Goal: Find specific page/section: Find specific page/section

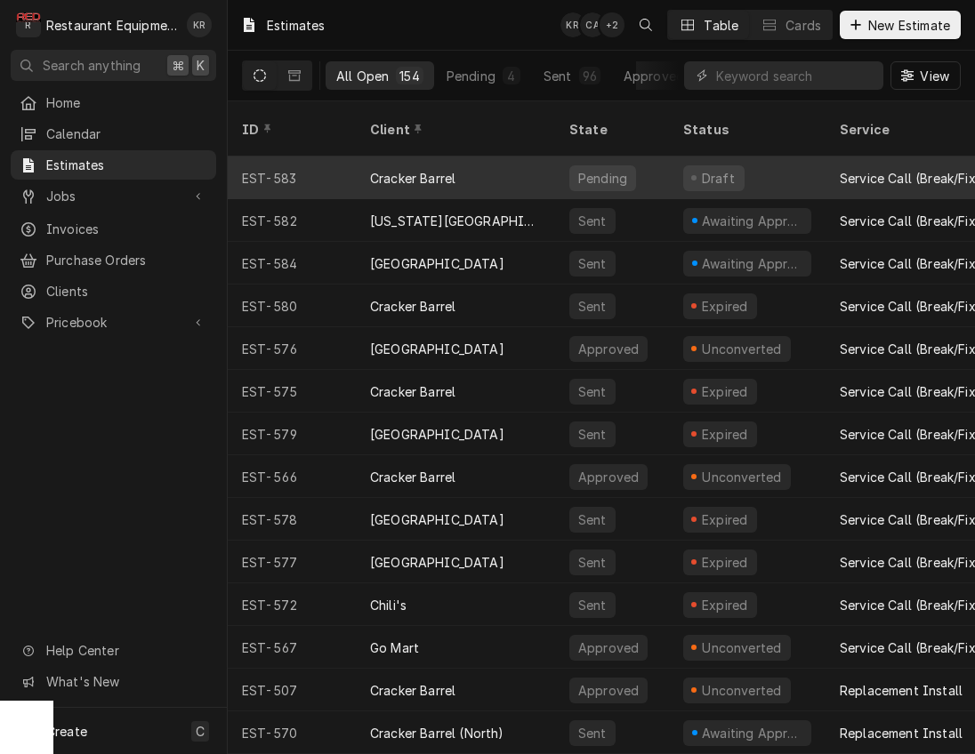
click at [430, 169] on div "Cracker Barrel" at bounding box center [412, 178] width 85 height 19
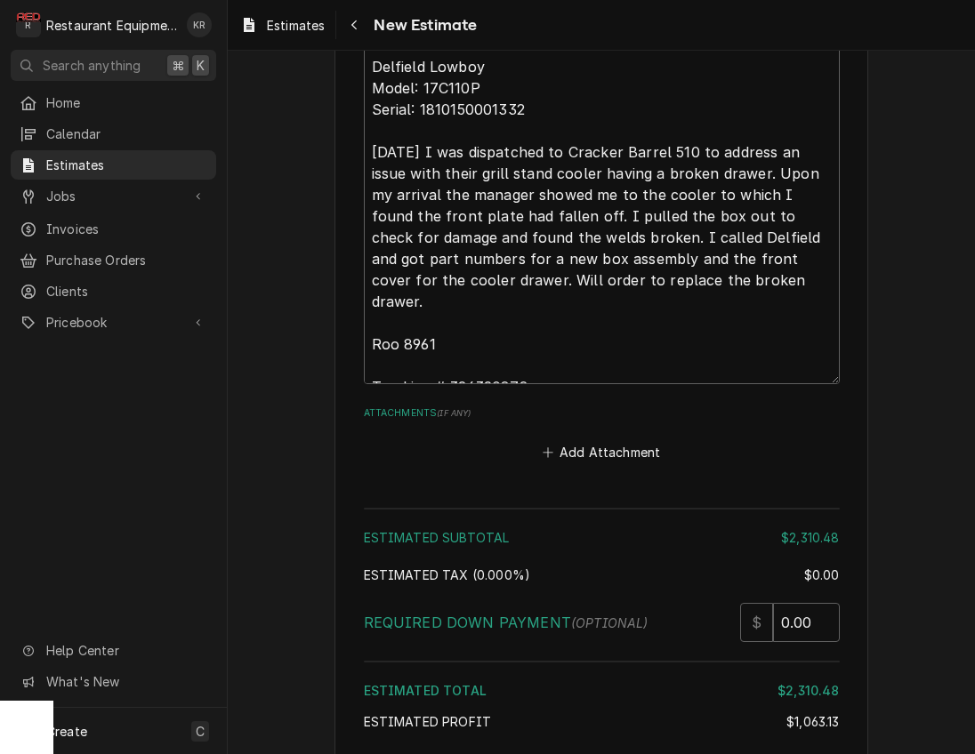
scroll to position [3519, 0]
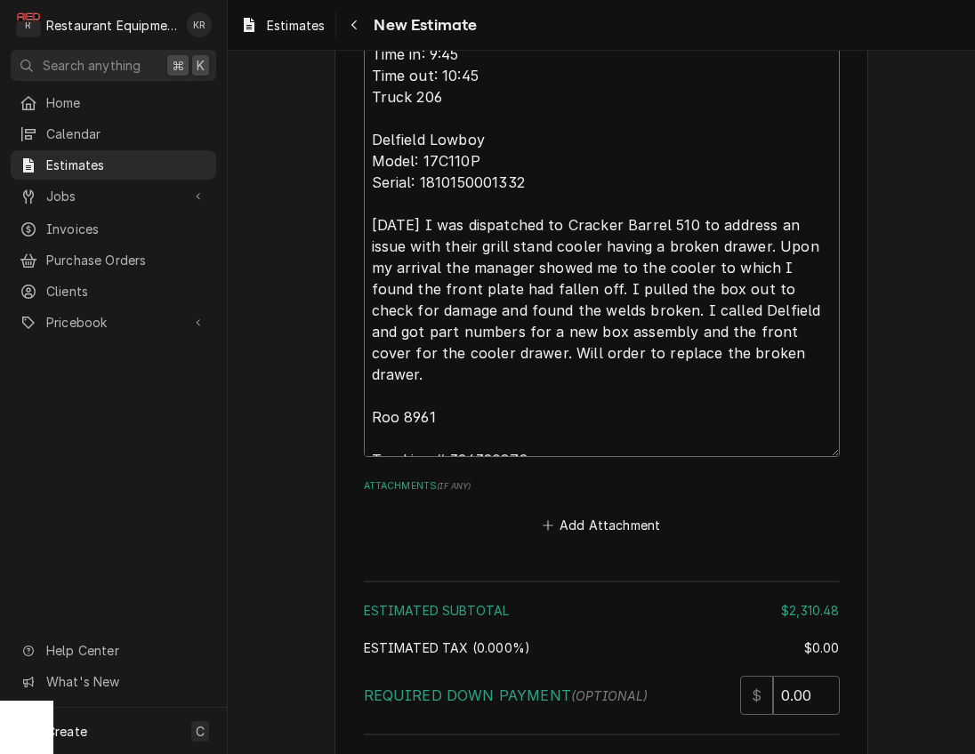
click at [484, 438] on textarea "[DATE] Time in: 9:45 Time out: 10:45 Truck 206 Delfield Lowboy Model: 17C110P S…" at bounding box center [602, 235] width 476 height 443
click at [484, 437] on textarea "[DATE] Time in: 9:45 Time out: 10:45 Truck 206 Delfield Lowboy Model: 17C110P S…" at bounding box center [602, 235] width 476 height 443
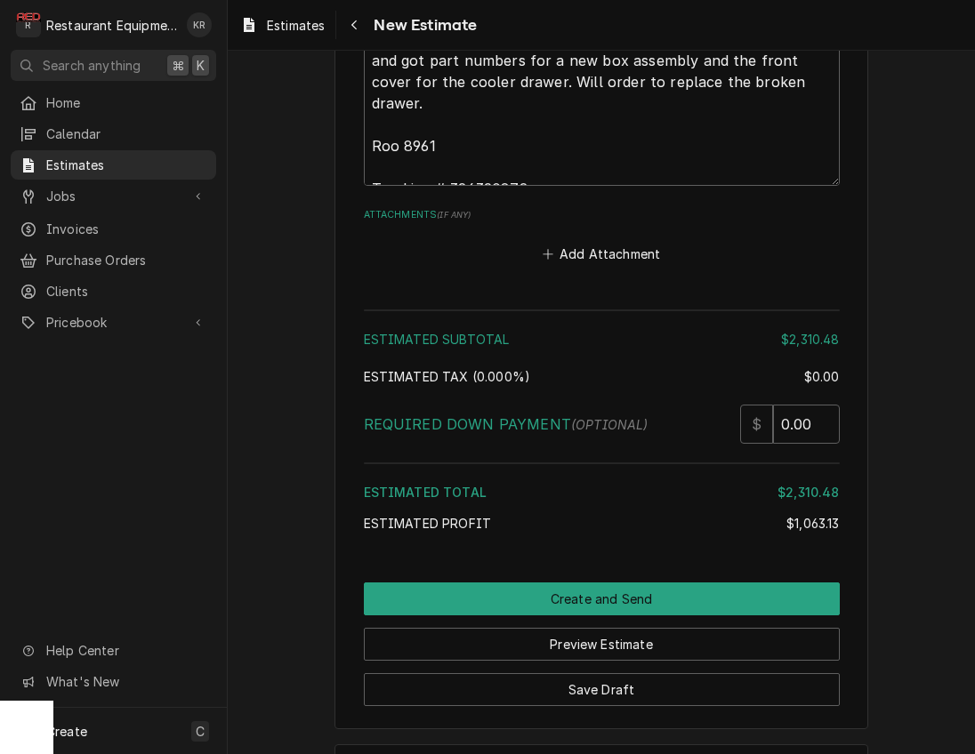
scroll to position [3860, 0]
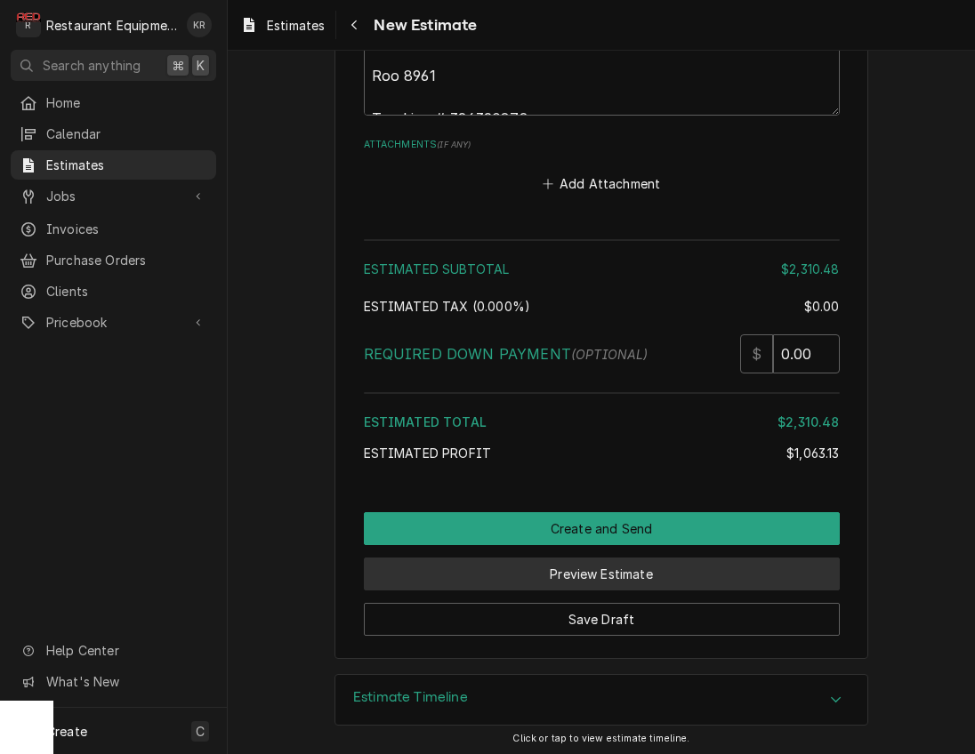
click at [609, 574] on button "Preview Estimate" at bounding box center [602, 574] width 476 height 33
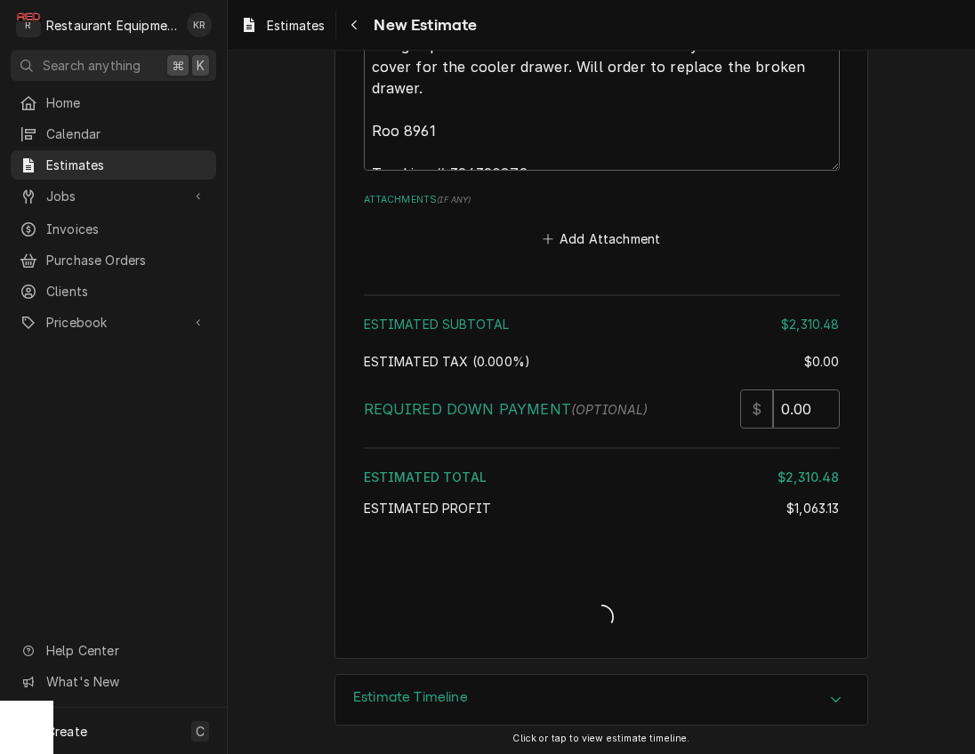
type textarea "x"
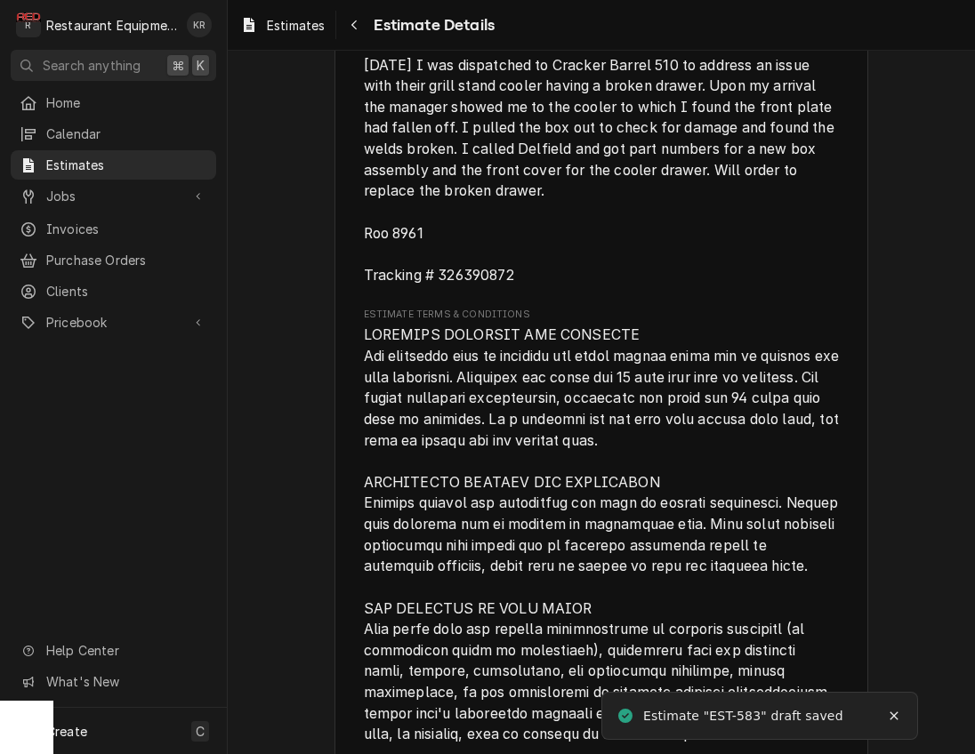
scroll to position [3625, 0]
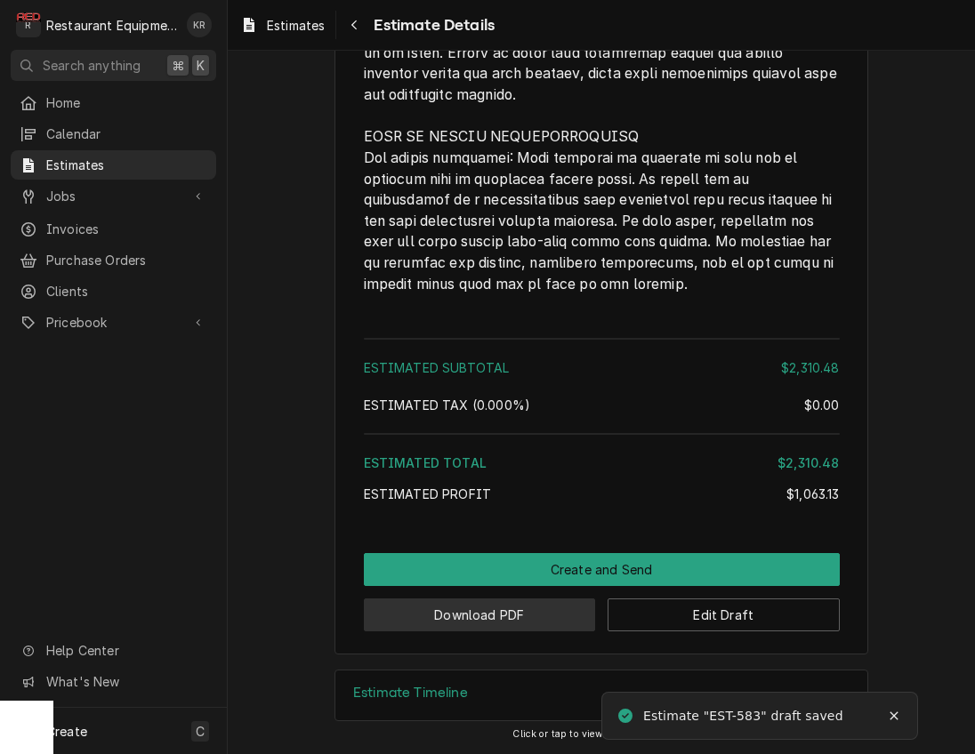
click at [532, 614] on button "Download PDF" at bounding box center [480, 614] width 232 height 33
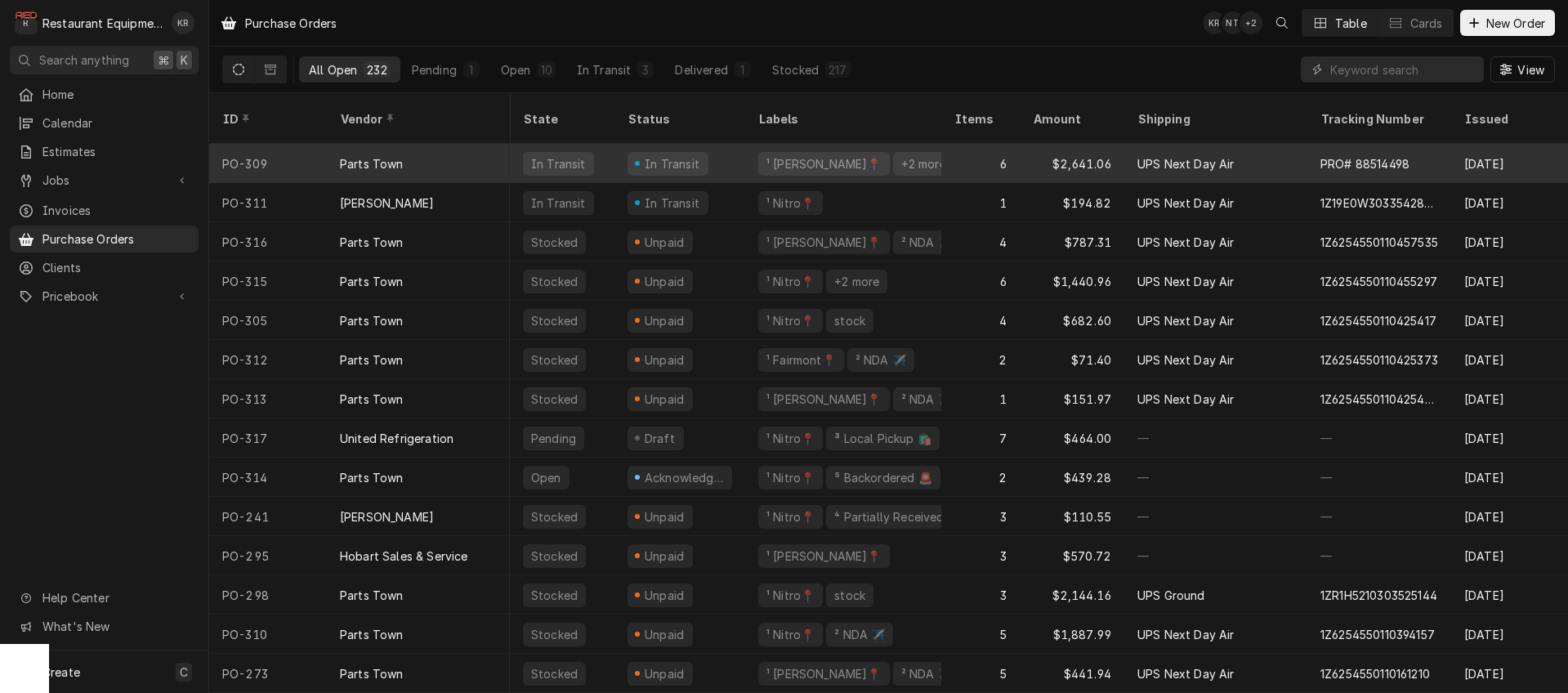
scroll to position [0, 1]
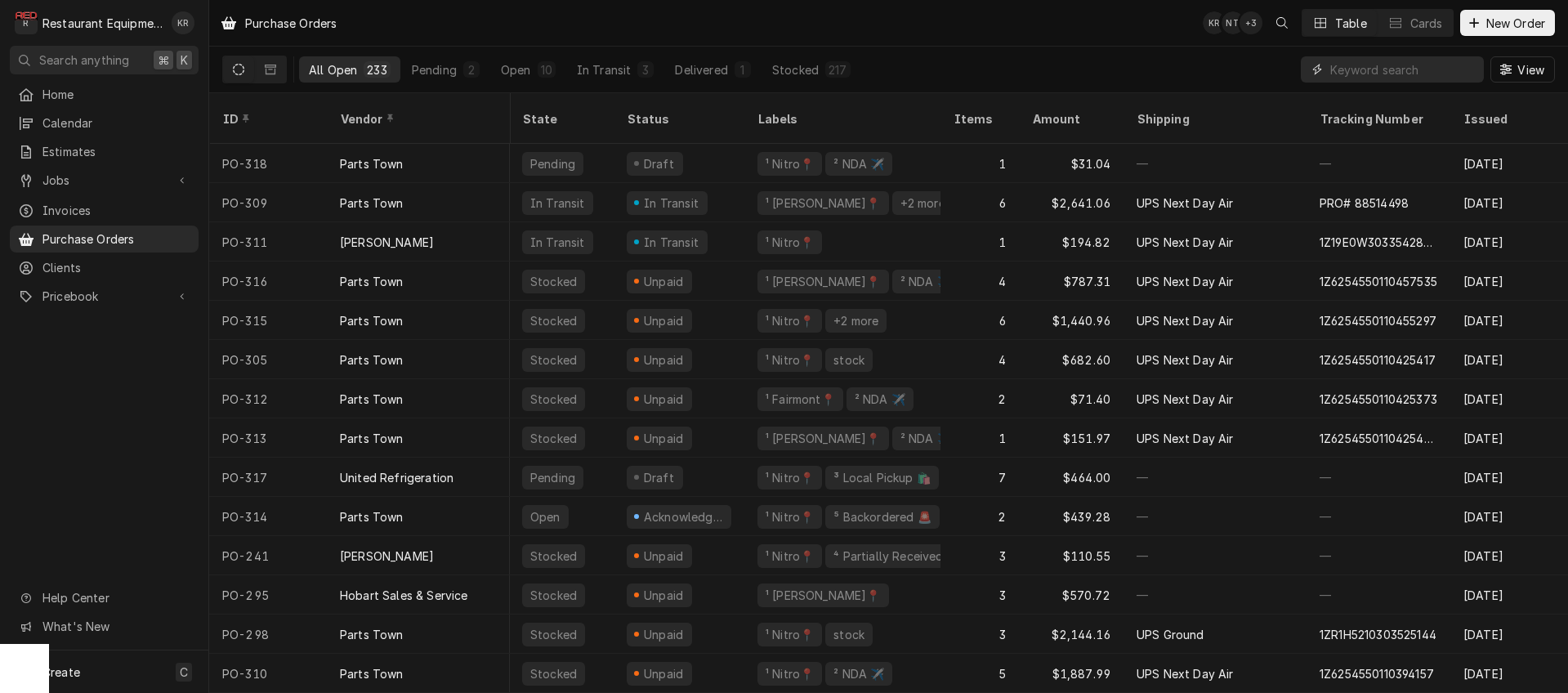
click at [1415, 78] on input "Dynamic Content Wrapper" at bounding box center [1403, 69] width 145 height 26
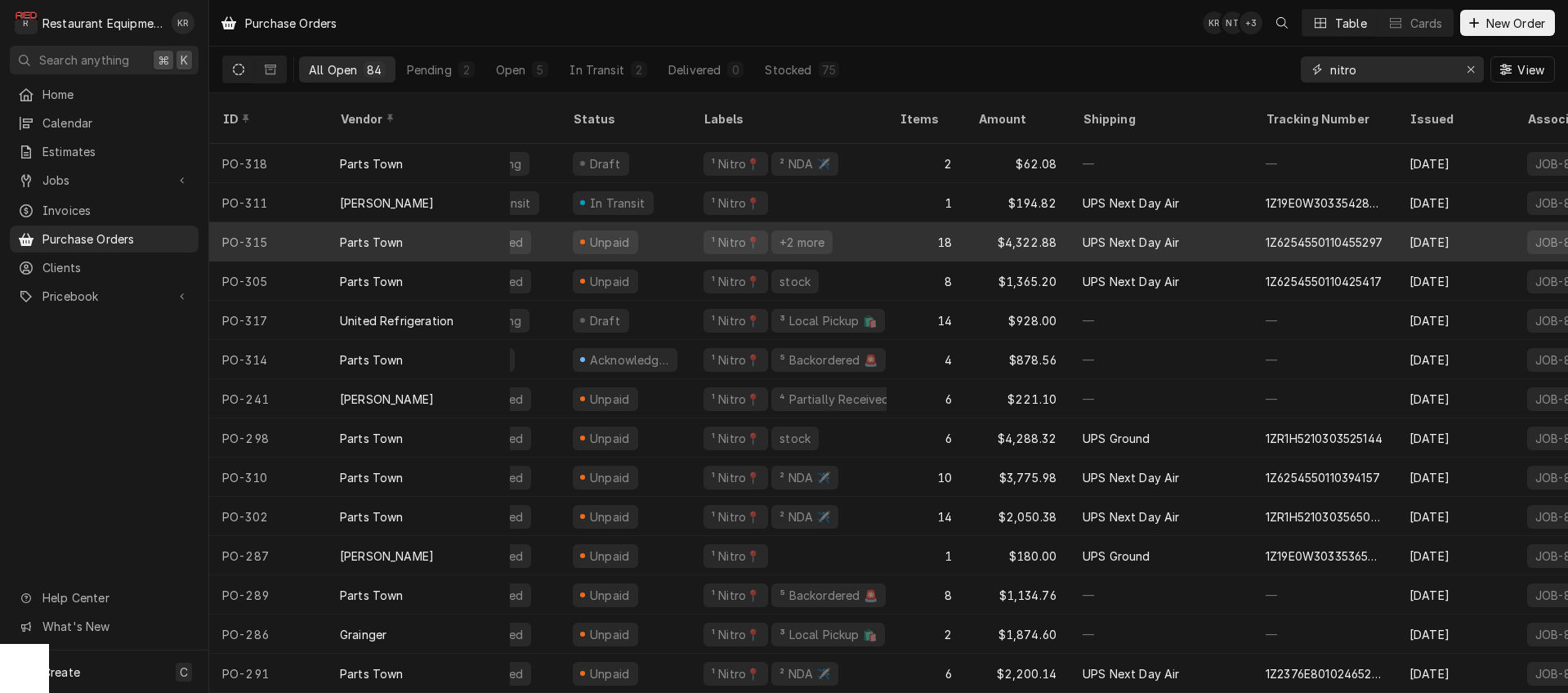
scroll to position [0, 0]
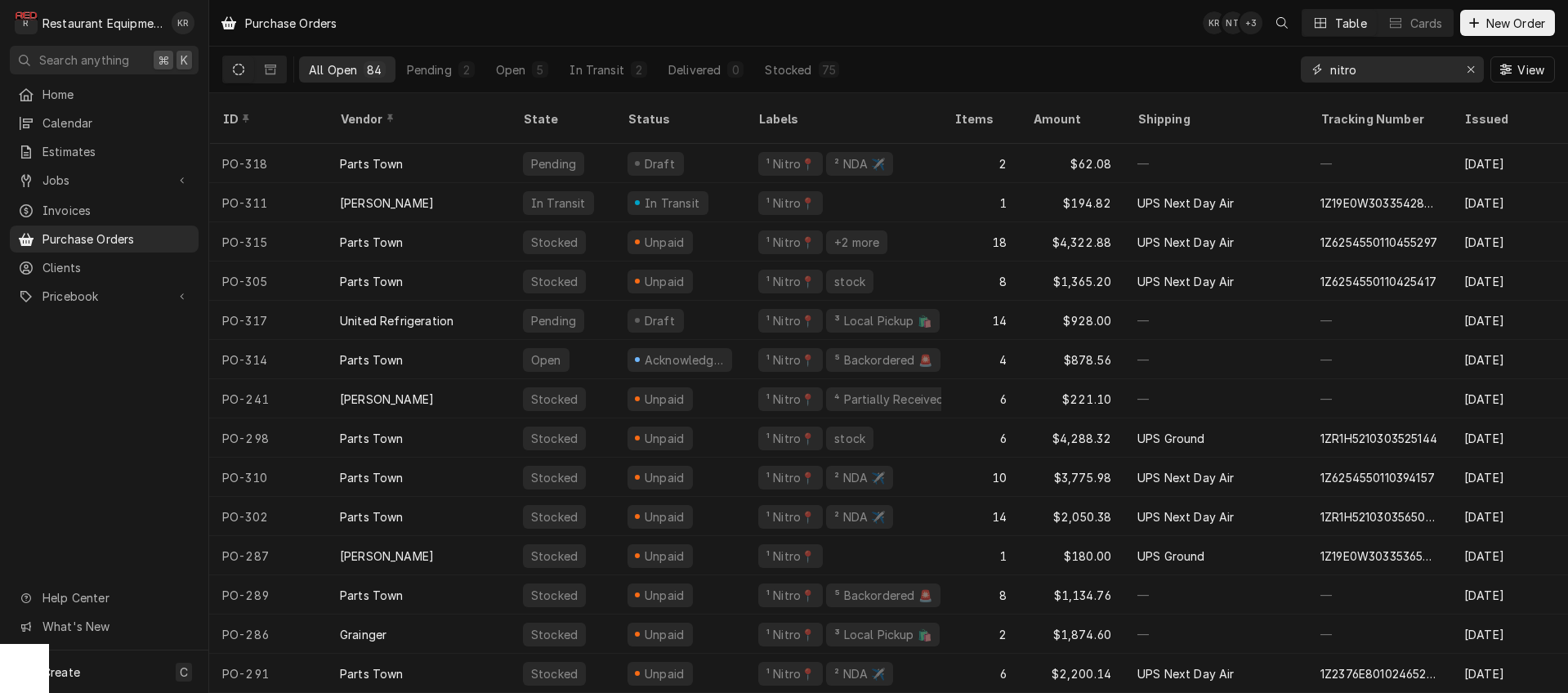
drag, startPoint x: 1361, startPoint y: 71, endPoint x: 1307, endPoint y: 75, distance: 54.1
click at [1331, 75] on input "nitro" at bounding box center [1392, 69] width 122 height 26
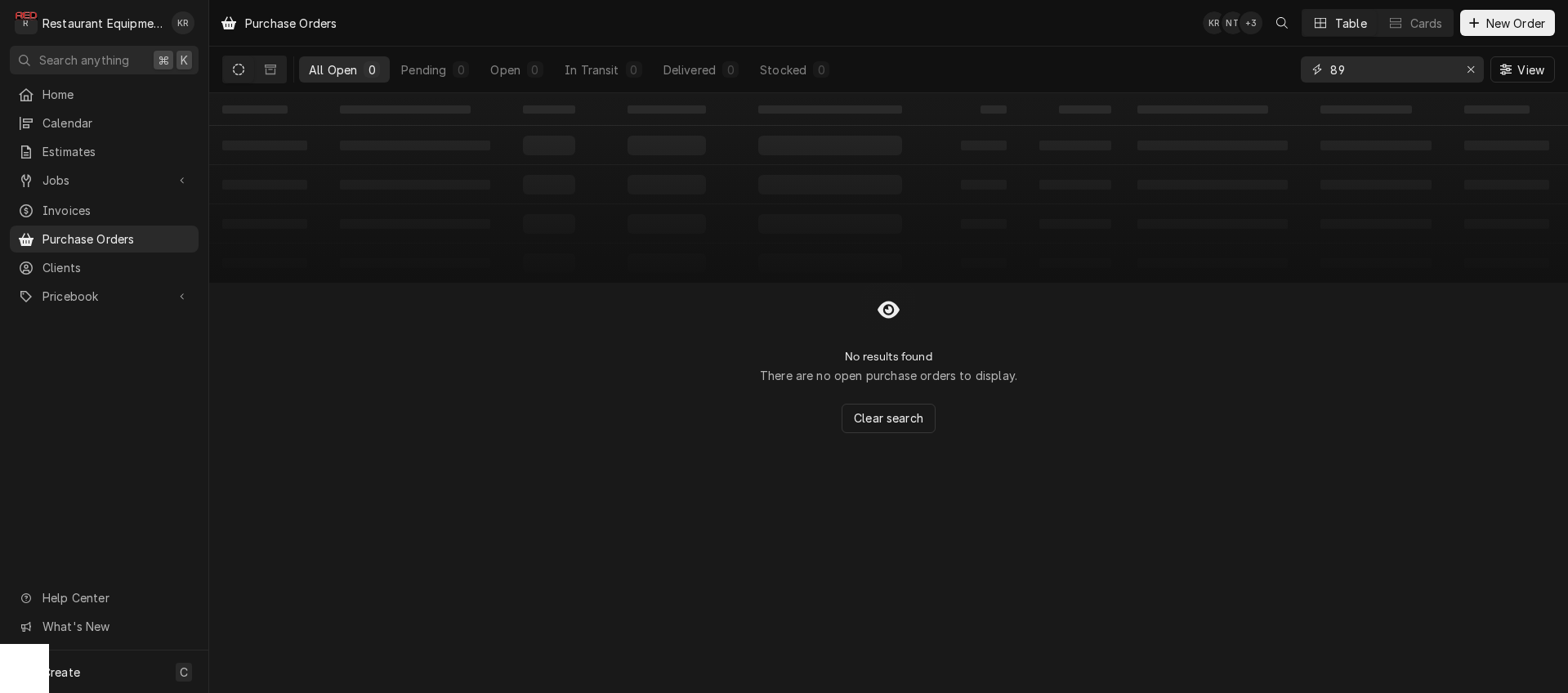
type input "8"
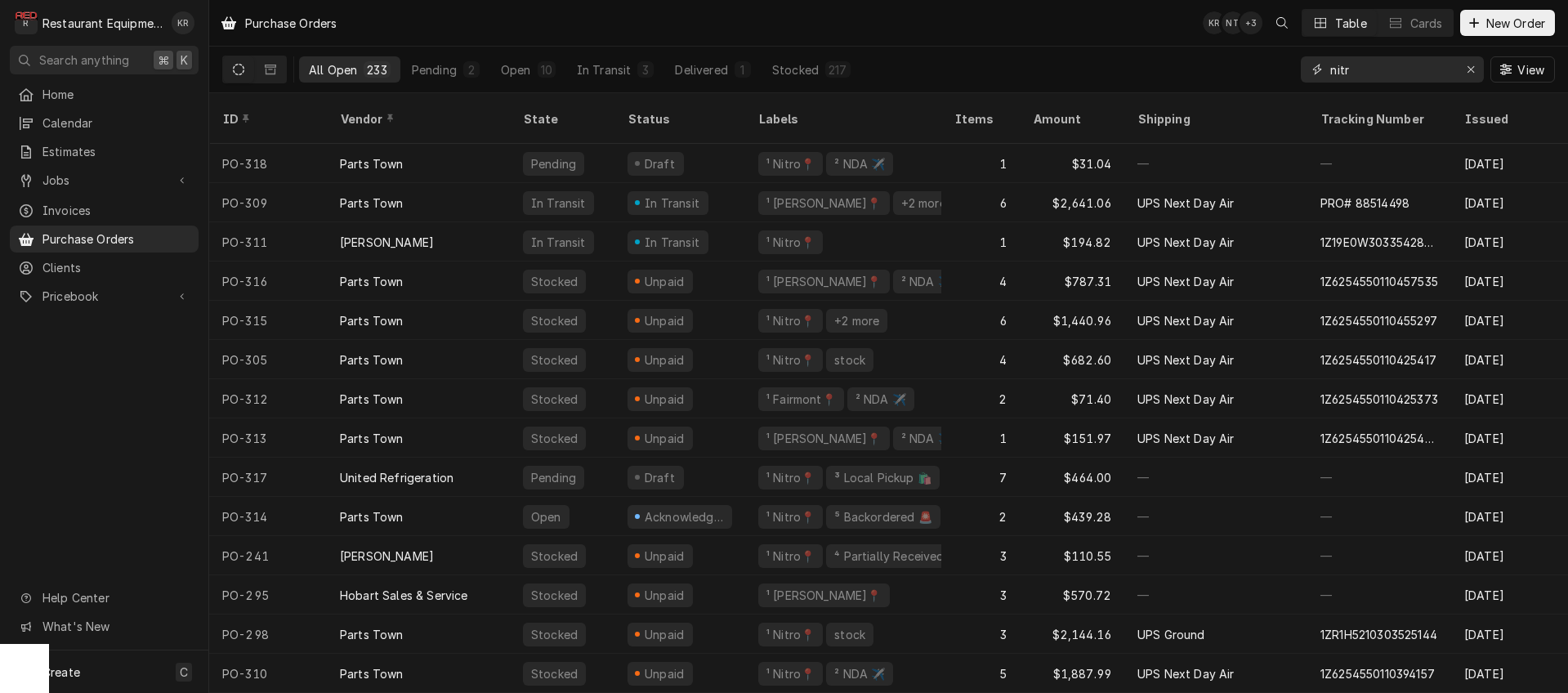
type input "nitro"
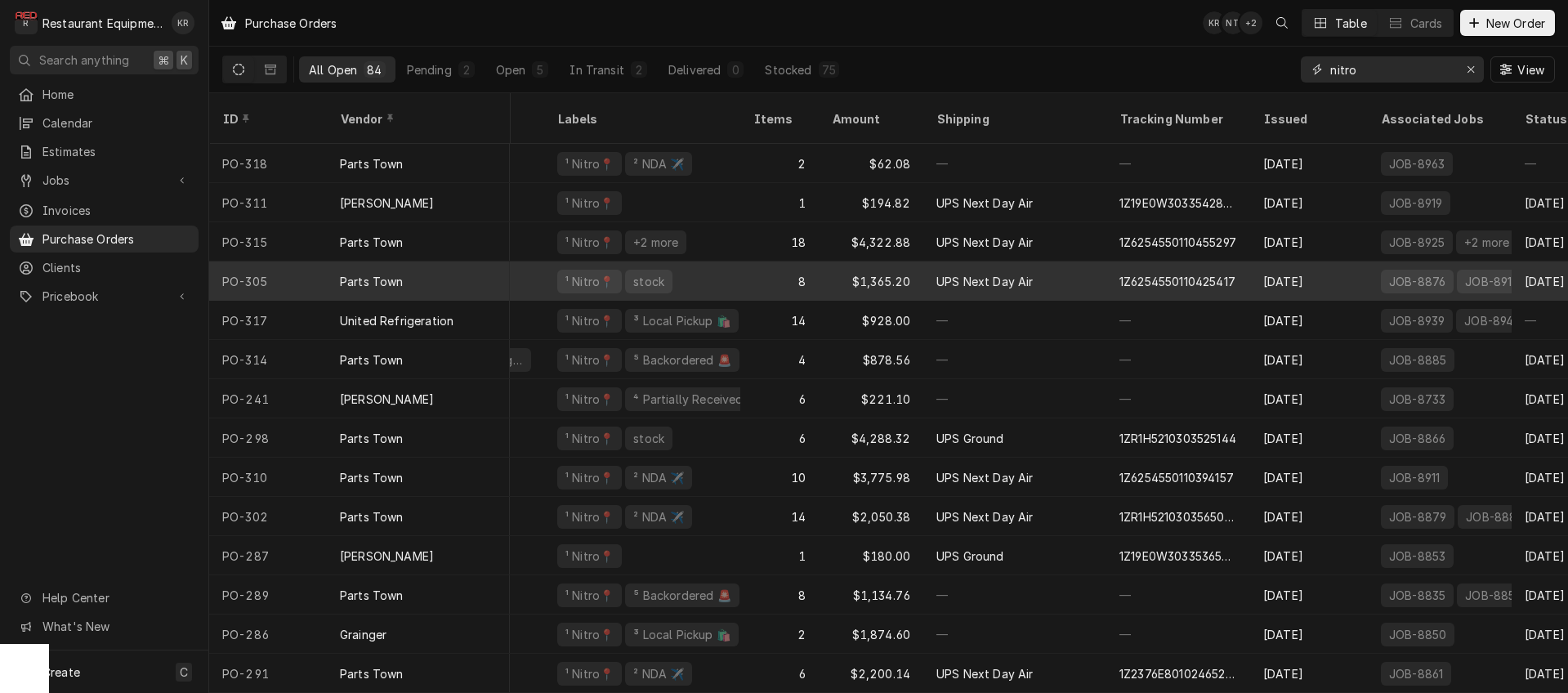
scroll to position [0, 204]
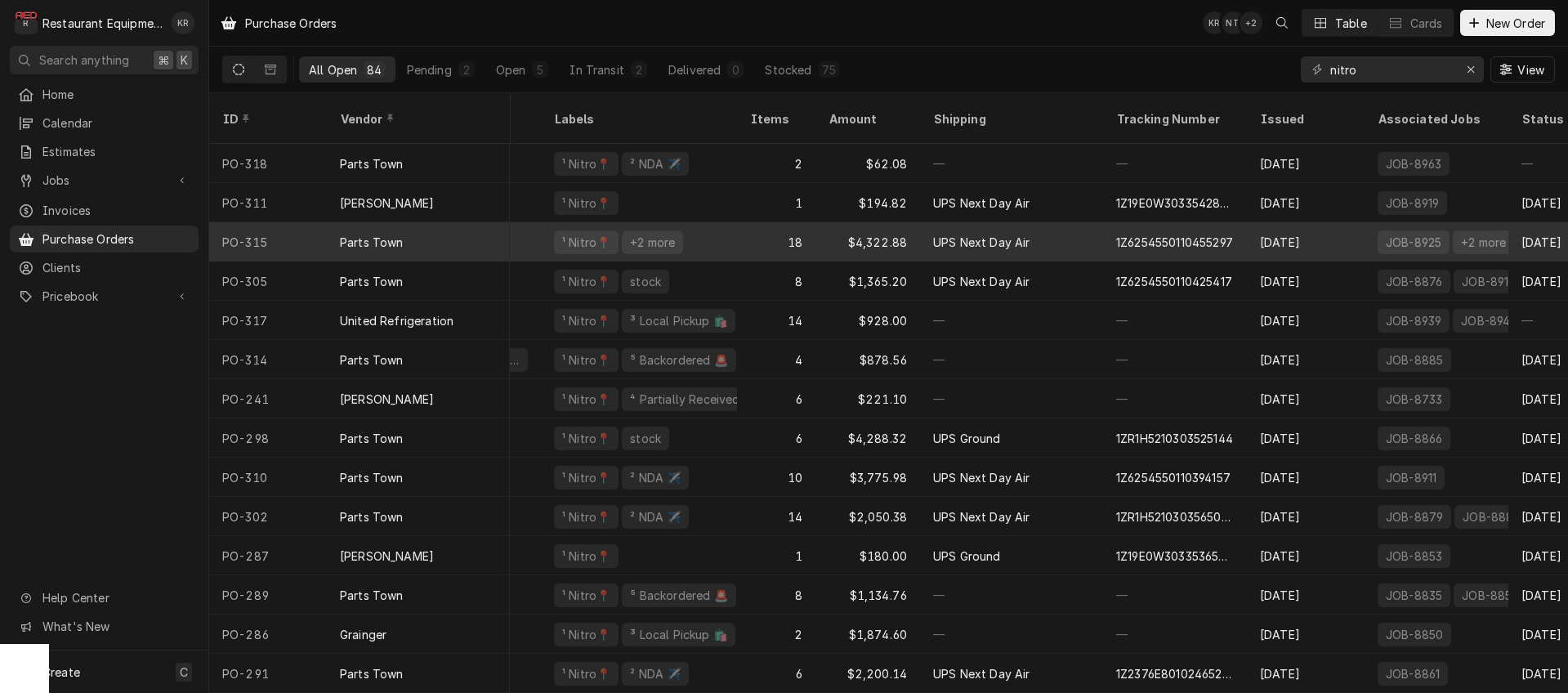
click at [898, 223] on div "$4,322.88" at bounding box center [868, 242] width 105 height 40
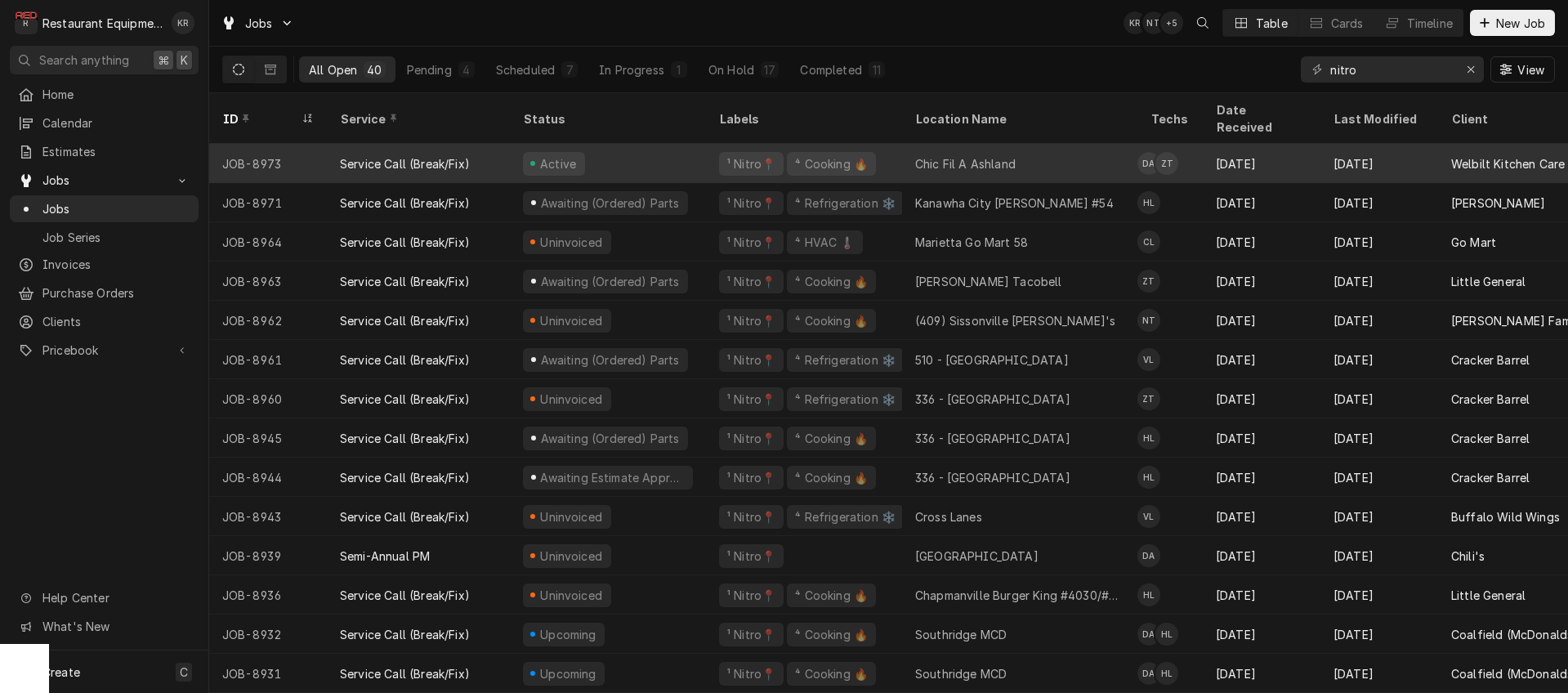
click at [1028, 144] on div "Chic Fil A Ashland" at bounding box center [1020, 164] width 235 height 40
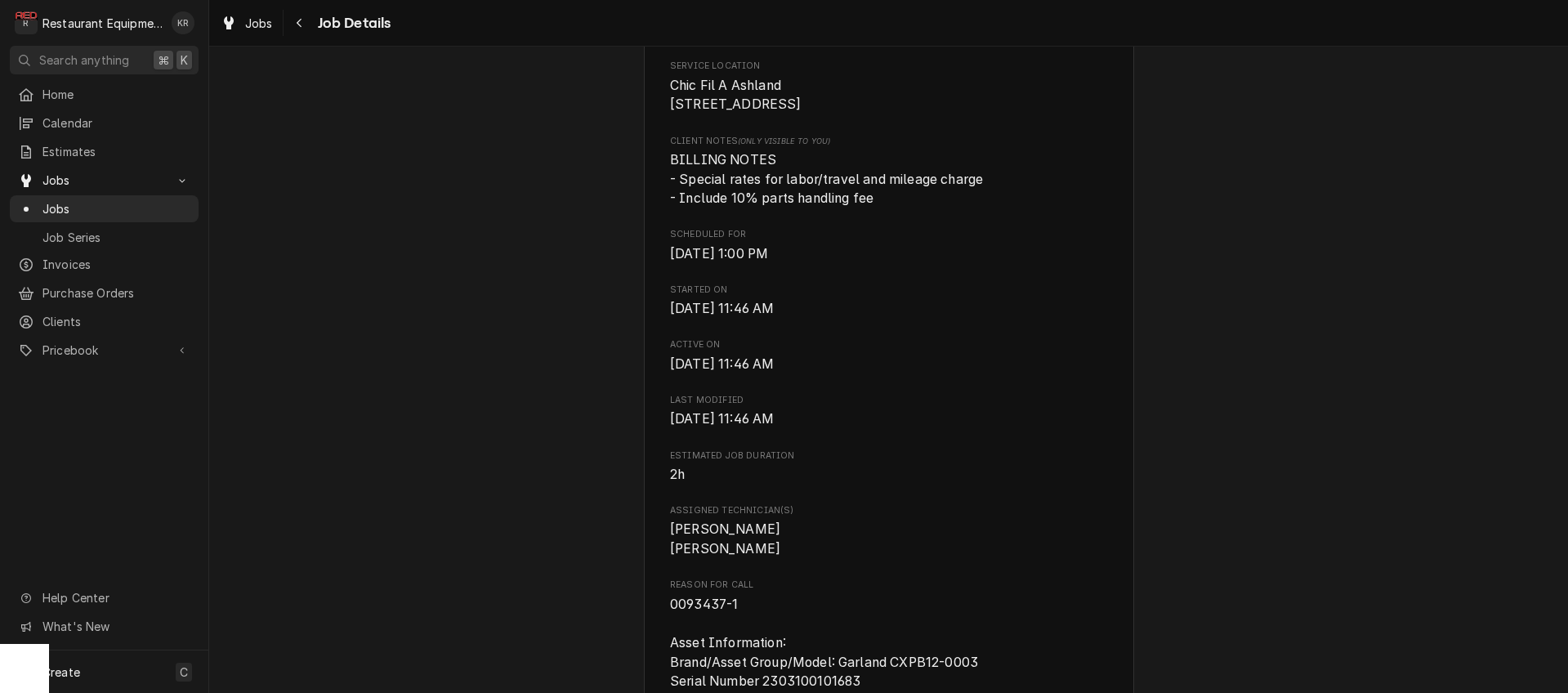
scroll to position [382, 0]
drag, startPoint x: 234, startPoint y: 22, endPoint x: 311, endPoint y: 26, distance: 77.1
click at [240, 22] on div "Jobs" at bounding box center [247, 23] width 59 height 20
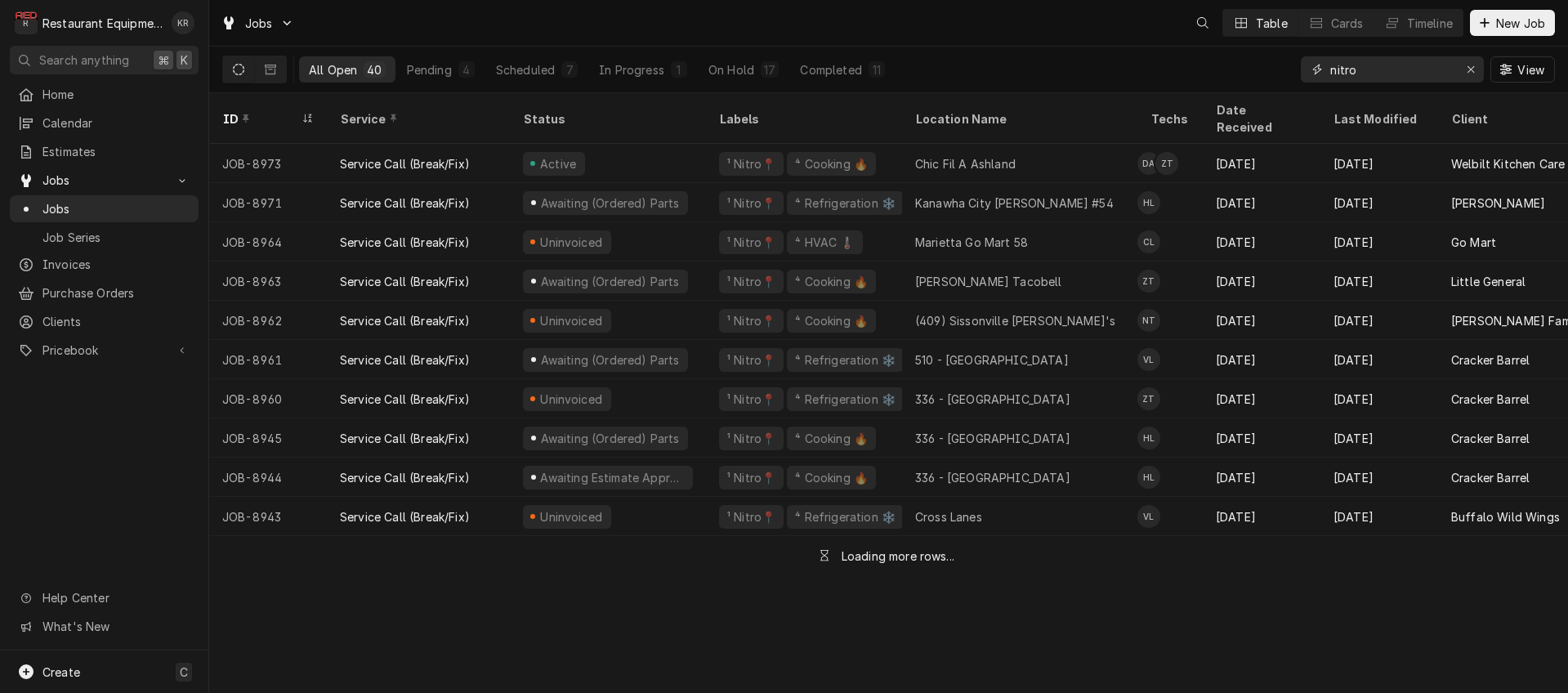
drag, startPoint x: 1384, startPoint y: 74, endPoint x: 1248, endPoint y: 58, distance: 136.9
click at [1331, 58] on input "nitro" at bounding box center [1392, 69] width 122 height 26
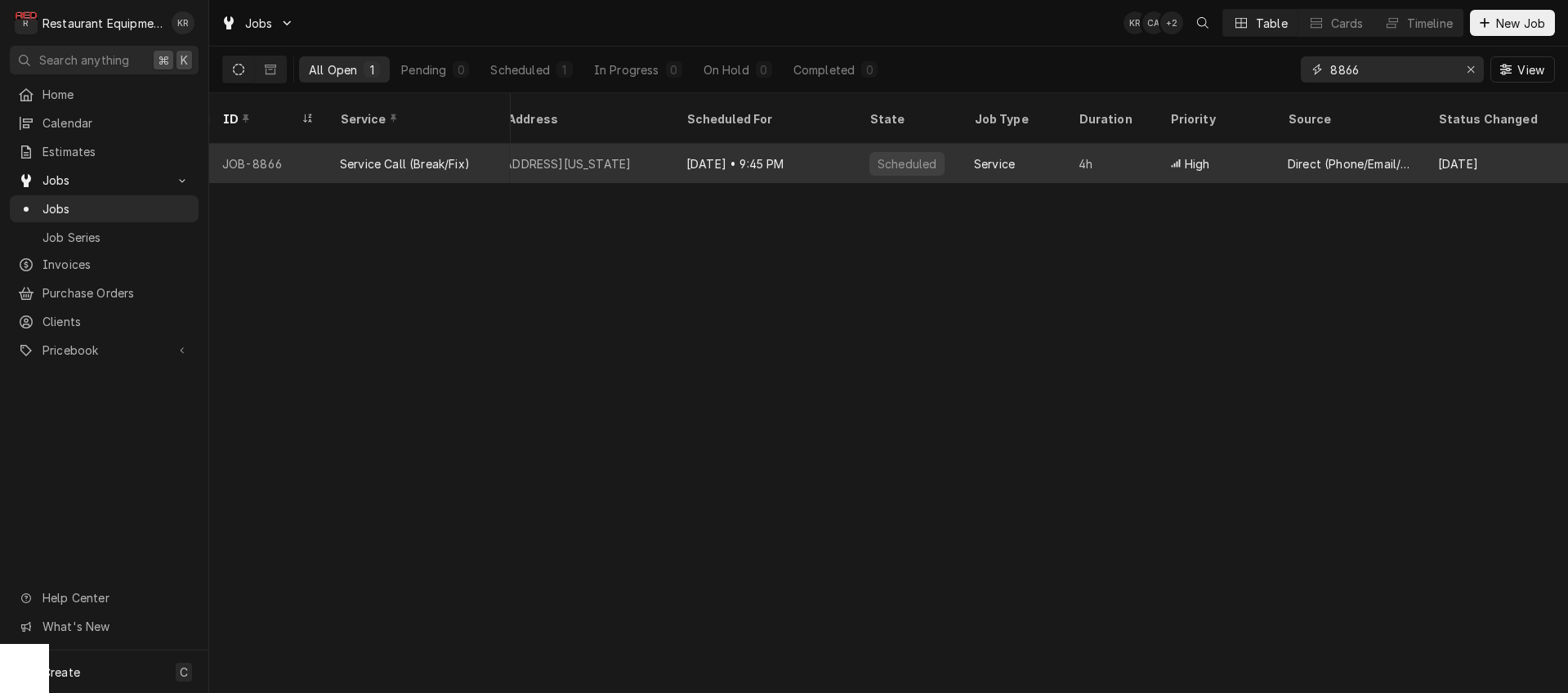
scroll to position [0, 1229]
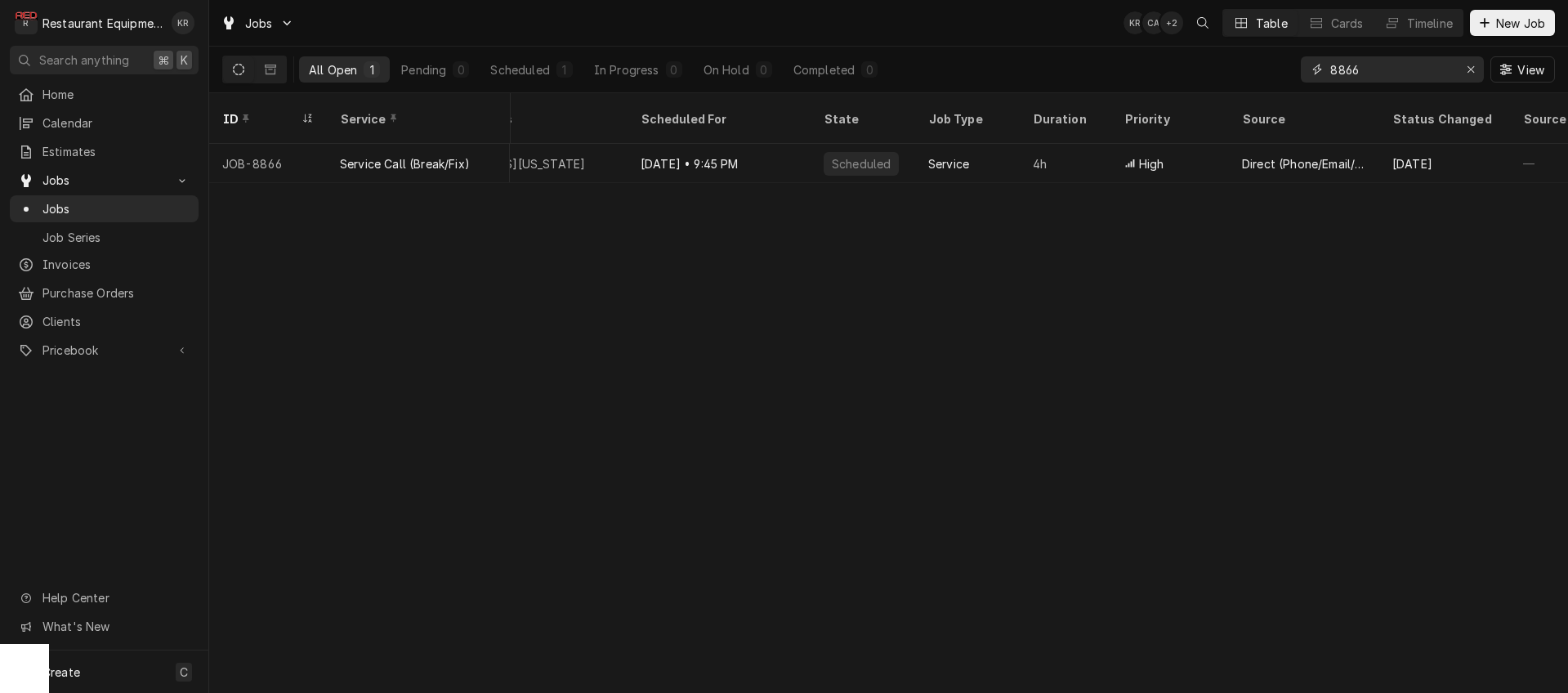
drag, startPoint x: 1360, startPoint y: 63, endPoint x: 1340, endPoint y: 66, distance: 20.2
click at [1340, 66] on input "8866" at bounding box center [1392, 69] width 122 height 26
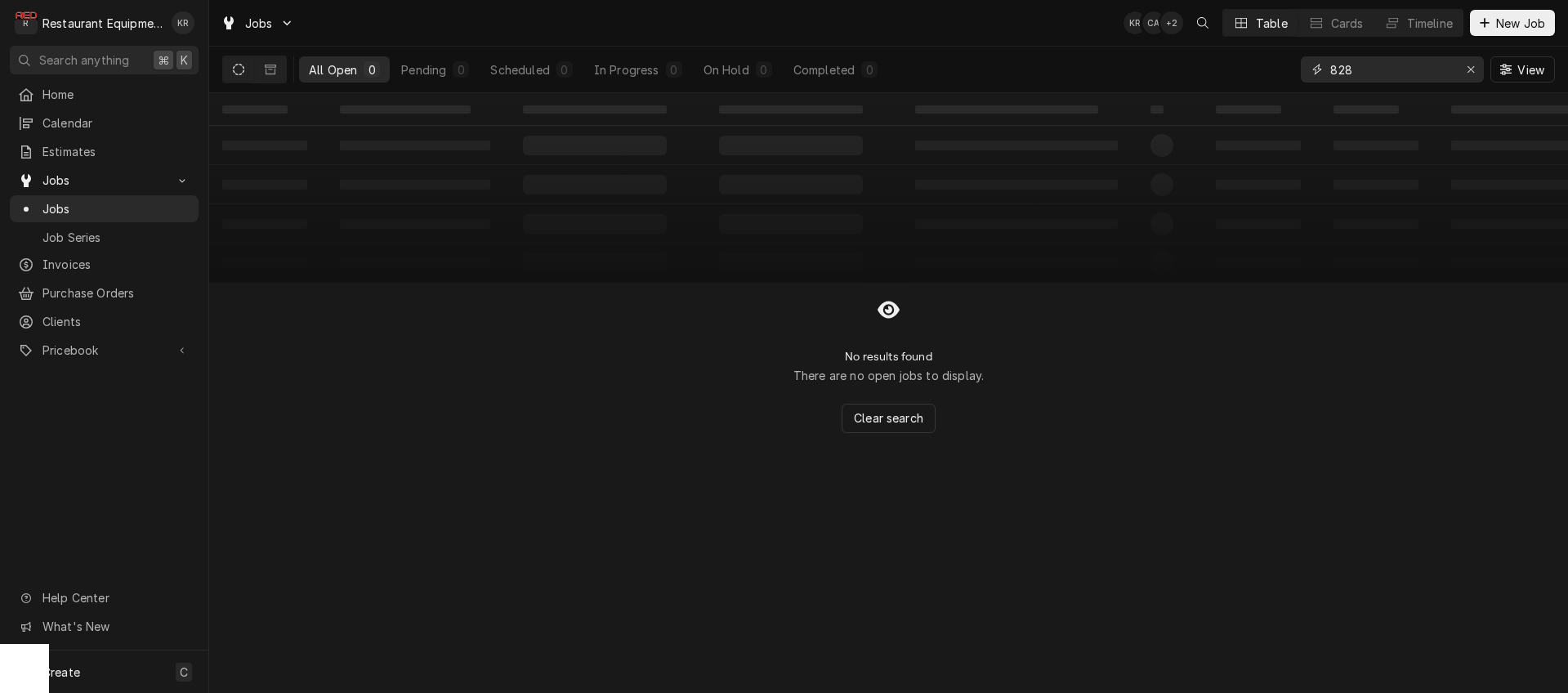
click at [1339, 67] on input "828" at bounding box center [1392, 69] width 122 height 26
click at [274, 70] on icon "Dynamic Content Wrapper" at bounding box center [270, 69] width 11 height 11
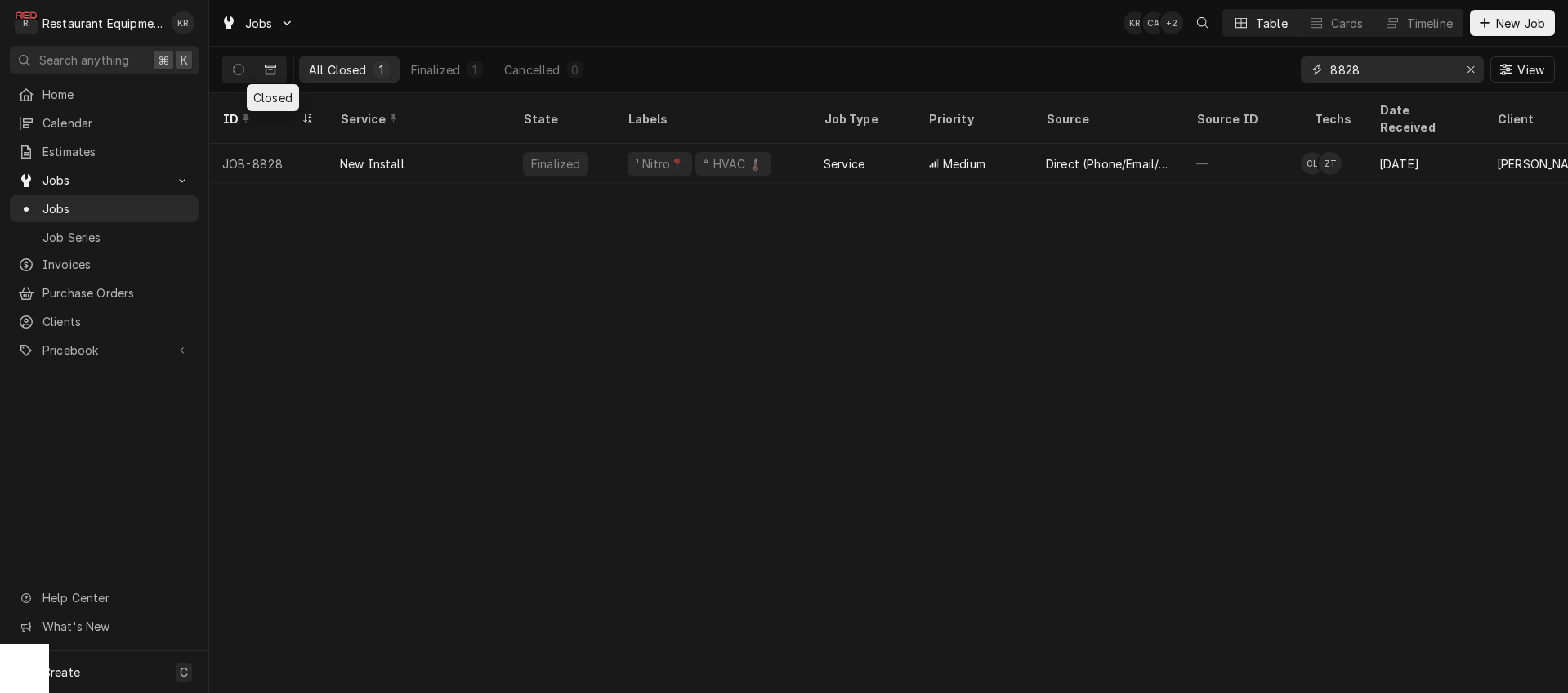
click at [1367, 74] on input "8828" at bounding box center [1392, 69] width 122 height 26
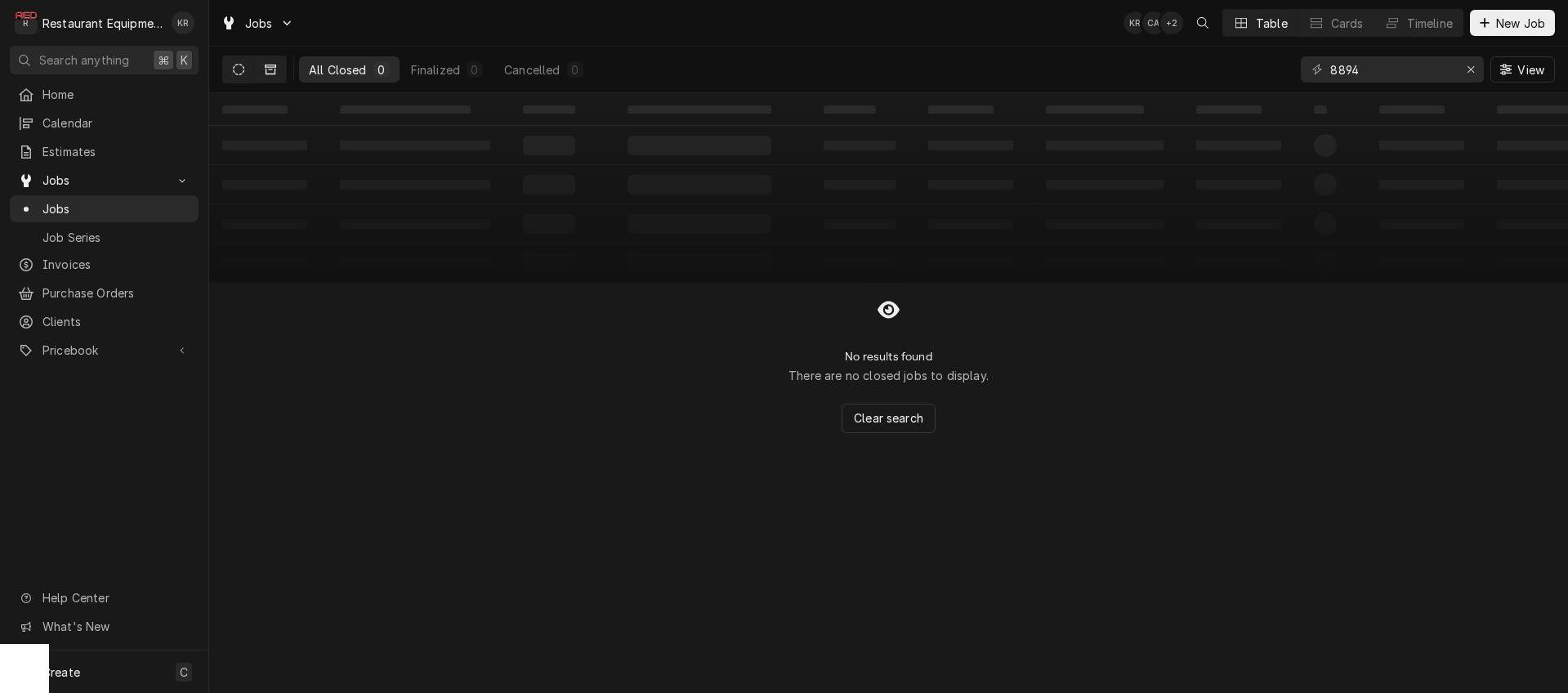
click at [238, 62] on button "Dynamic Content Wrapper" at bounding box center [239, 69] width 31 height 26
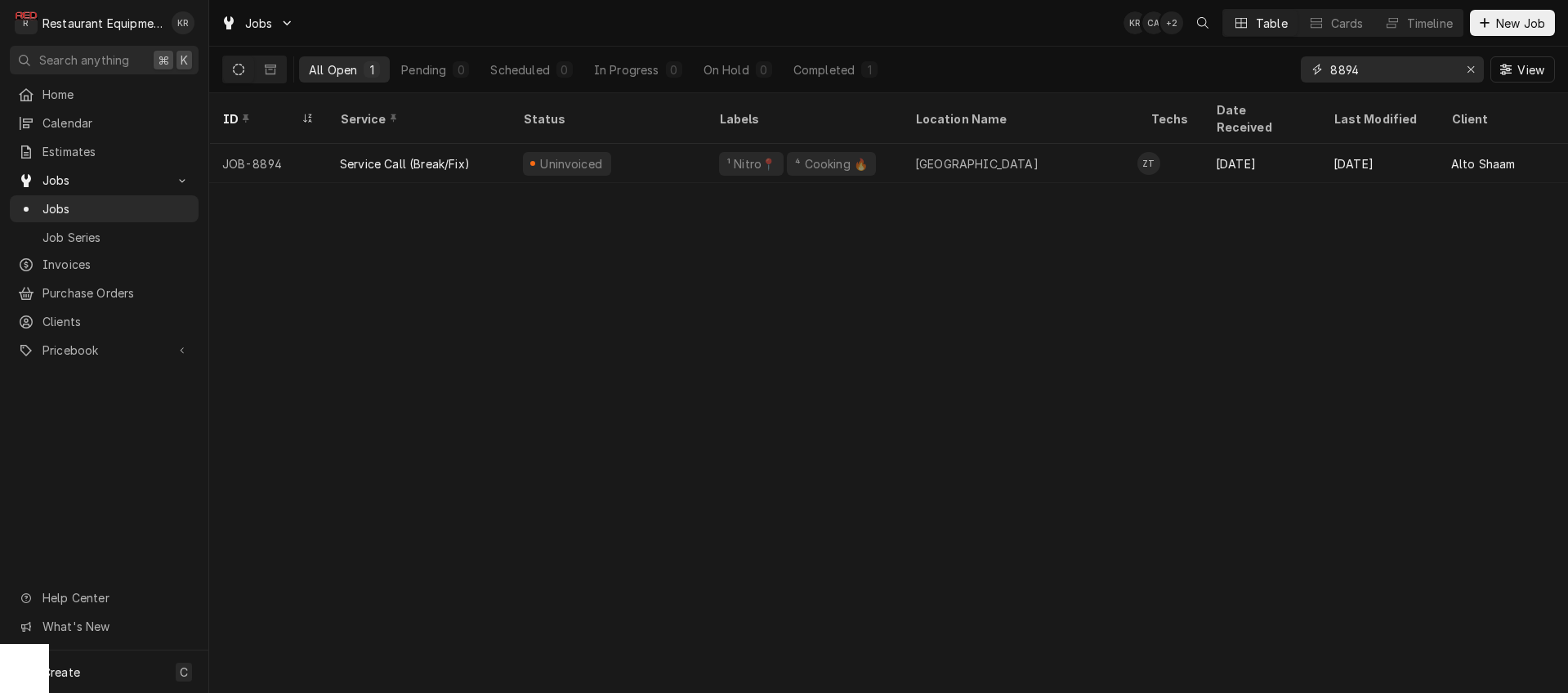
click at [1377, 70] on input "8894" at bounding box center [1392, 69] width 122 height 26
drag, startPoint x: 1399, startPoint y: 70, endPoint x: 1273, endPoint y: 74, distance: 126.1
click at [1331, 74] on input "8897" at bounding box center [1392, 69] width 122 height 26
click at [1396, 76] on input "8924" at bounding box center [1392, 69] width 122 height 26
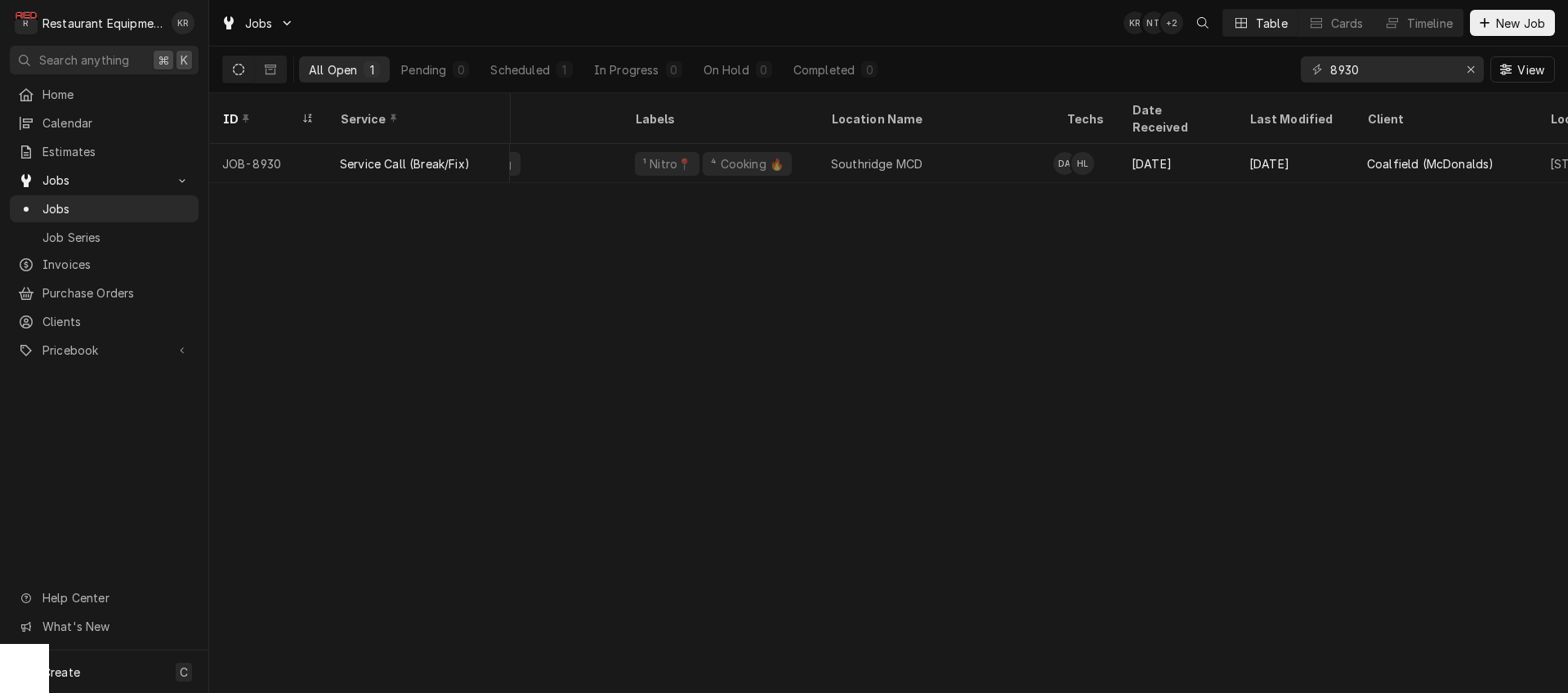
scroll to position [0, 0]
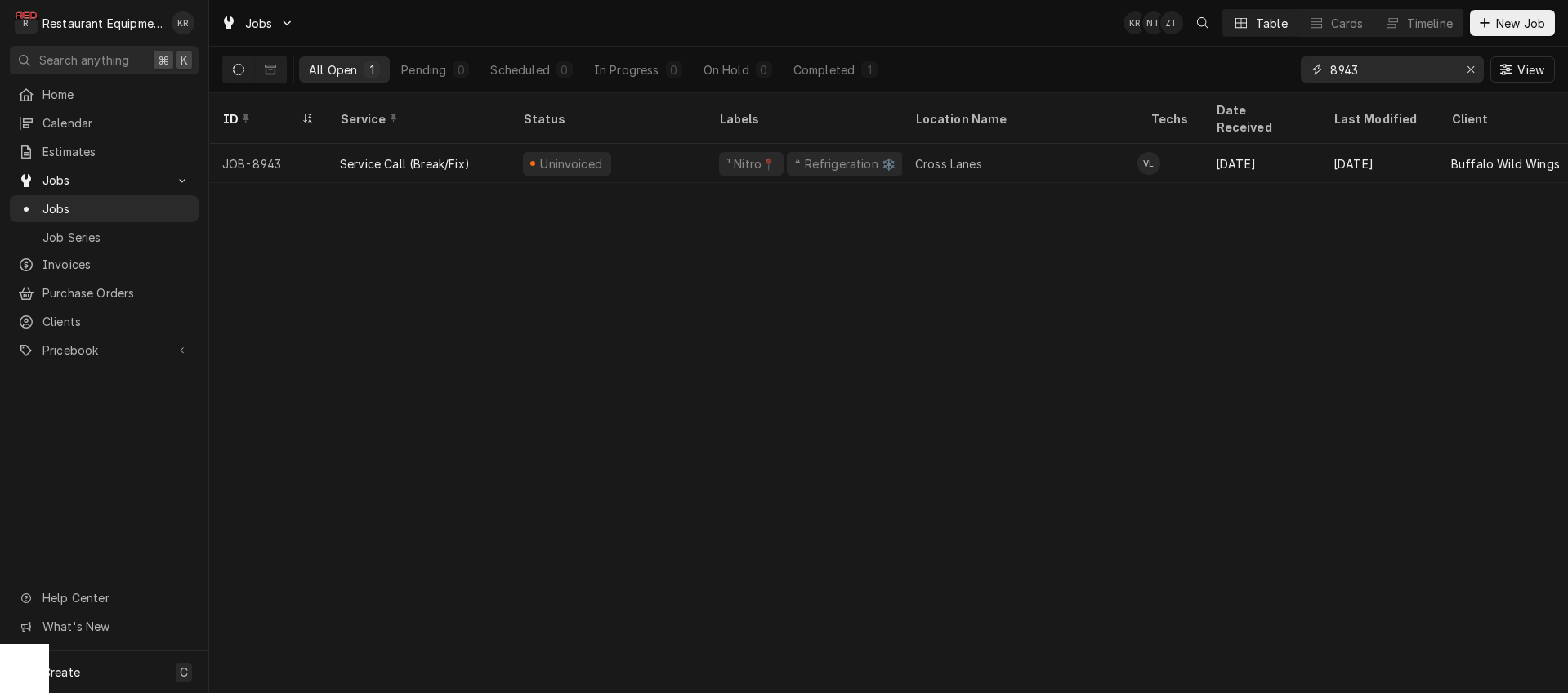
drag, startPoint x: 1392, startPoint y: 71, endPoint x: 1383, endPoint y: 70, distance: 9.1
click at [1390, 70] on input "8943" at bounding box center [1392, 69] width 122 height 26
drag, startPoint x: 1253, startPoint y: 68, endPoint x: 1173, endPoint y: 62, distance: 80.2
click at [1331, 62] on input "8943" at bounding box center [1392, 69] width 122 height 26
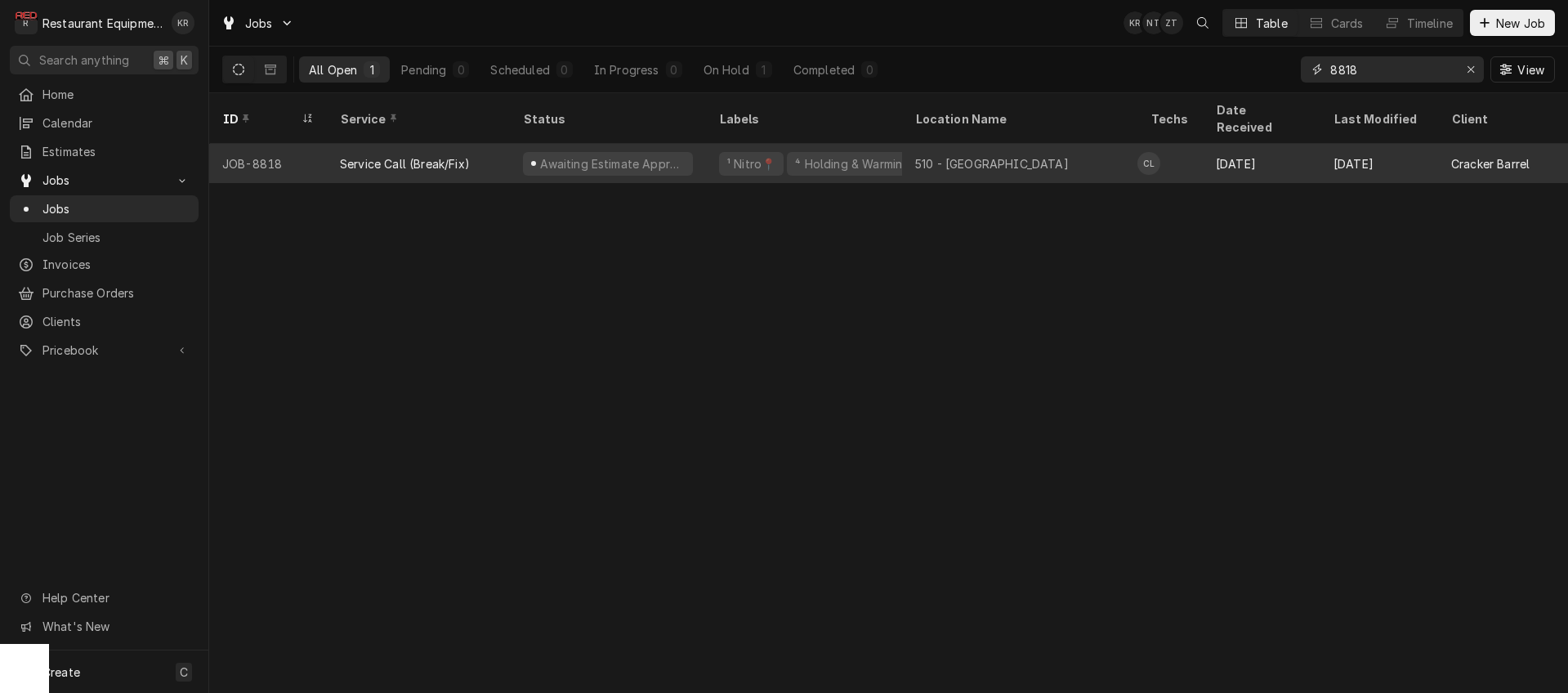
type input "8818"
click at [472, 144] on div "Service Call (Break/Fix)" at bounding box center [418, 164] width 183 height 40
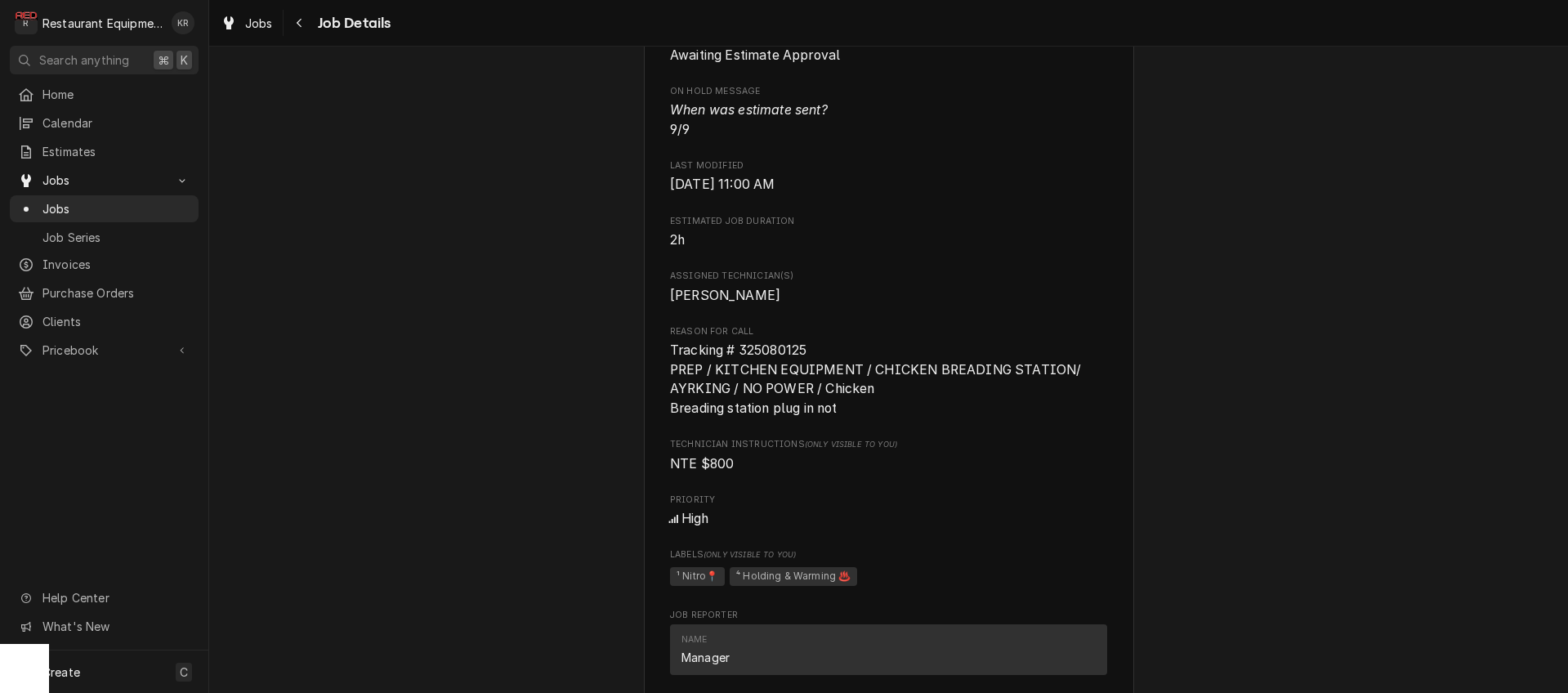
scroll to position [1019, 0]
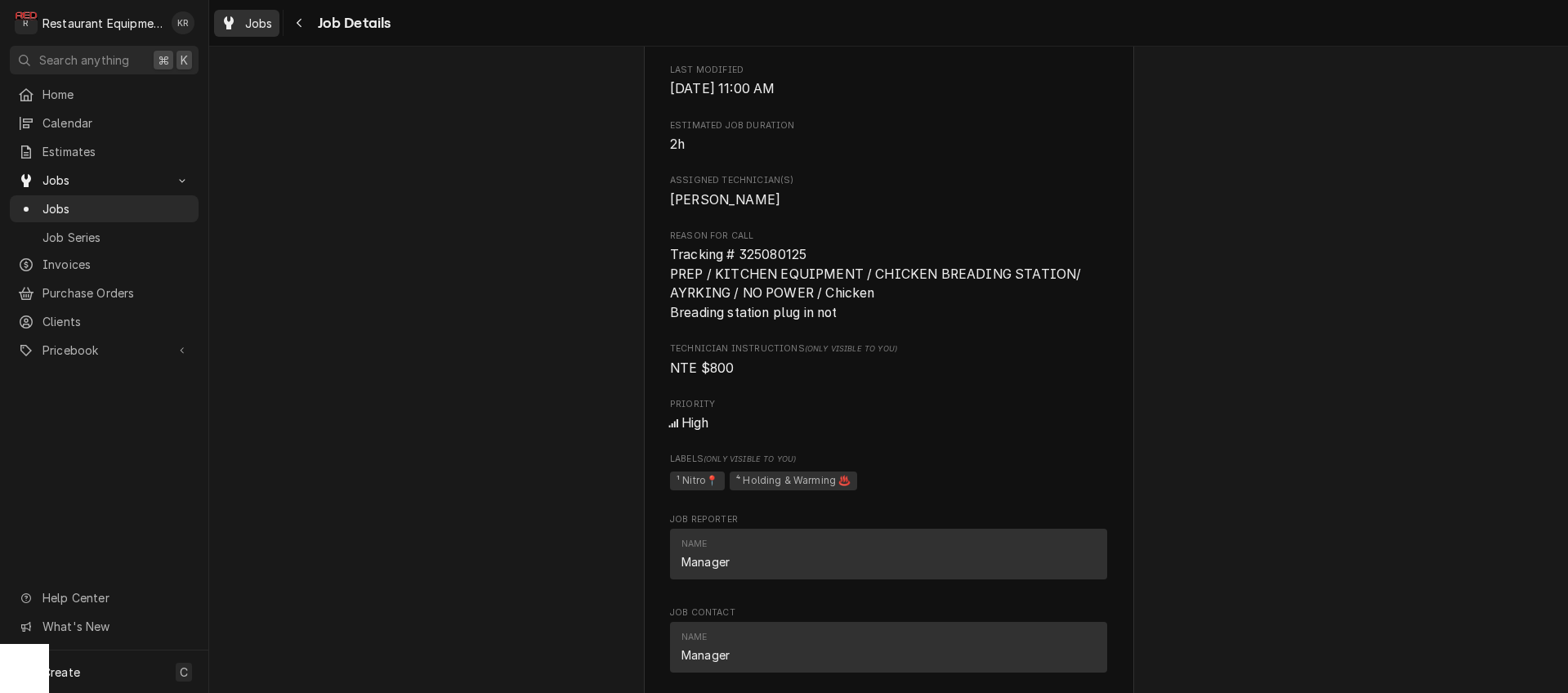
click at [272, 25] on span "Jobs" at bounding box center [259, 23] width 28 height 17
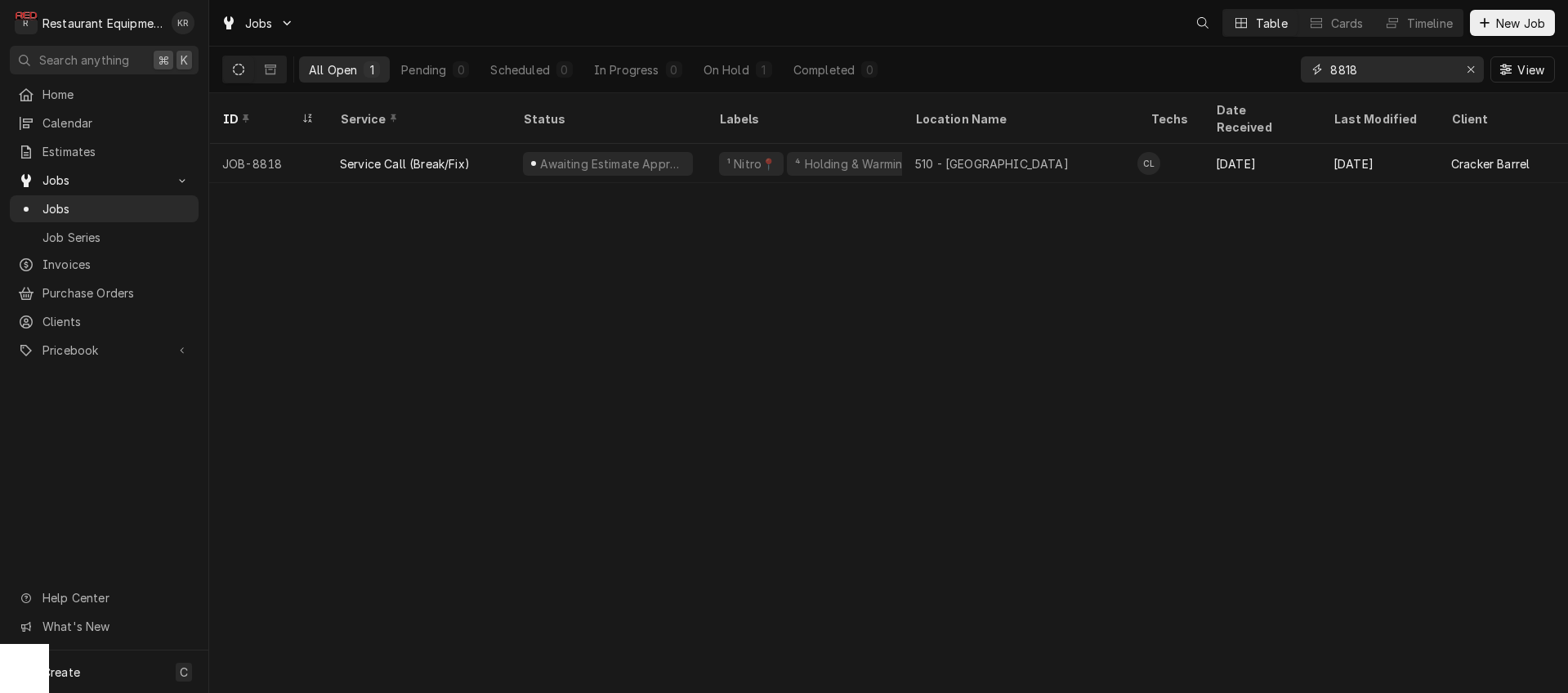
drag, startPoint x: 1399, startPoint y: 63, endPoint x: 1244, endPoint y: 71, distance: 155.2
click at [1331, 71] on input "8818" at bounding box center [1392, 69] width 122 height 26
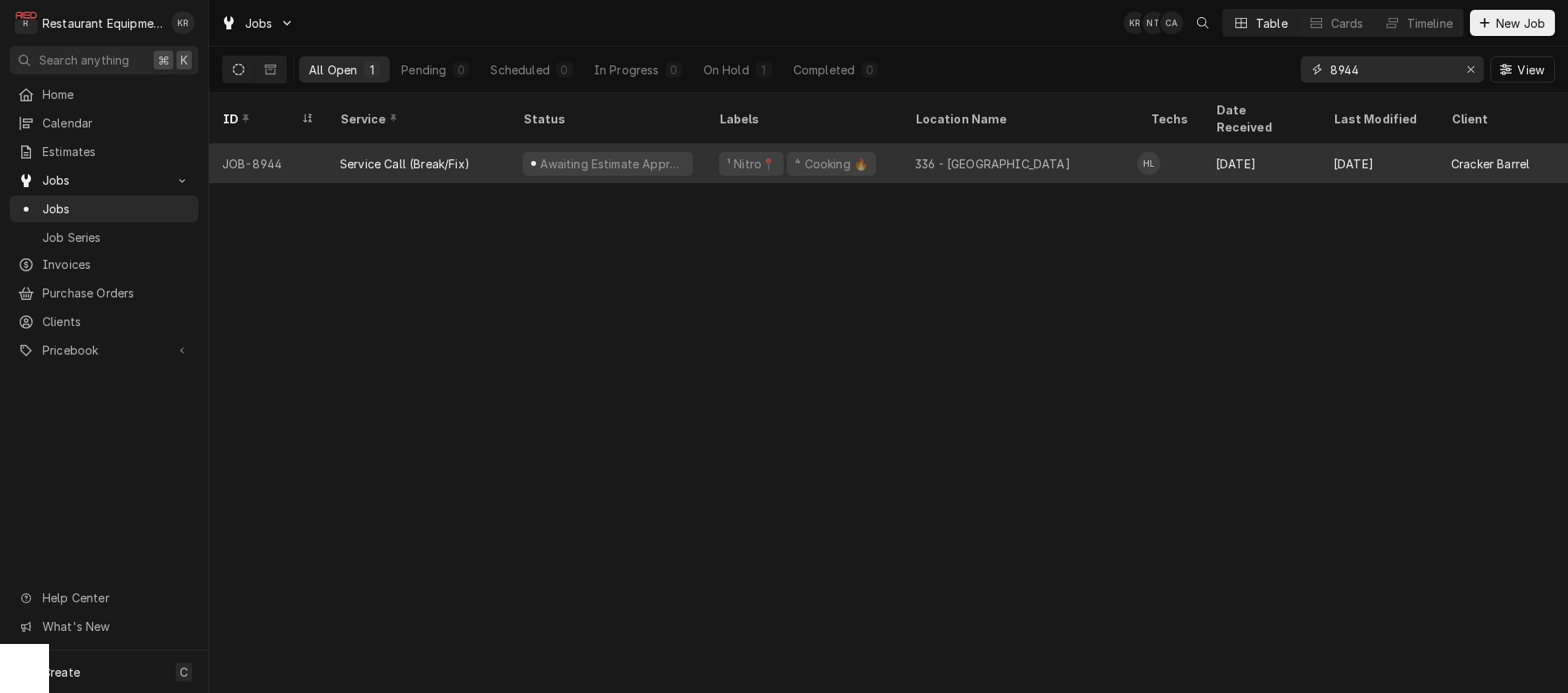
type input "8944"
click at [485, 144] on div "Service Call (Break/Fix)" at bounding box center [418, 164] width 183 height 40
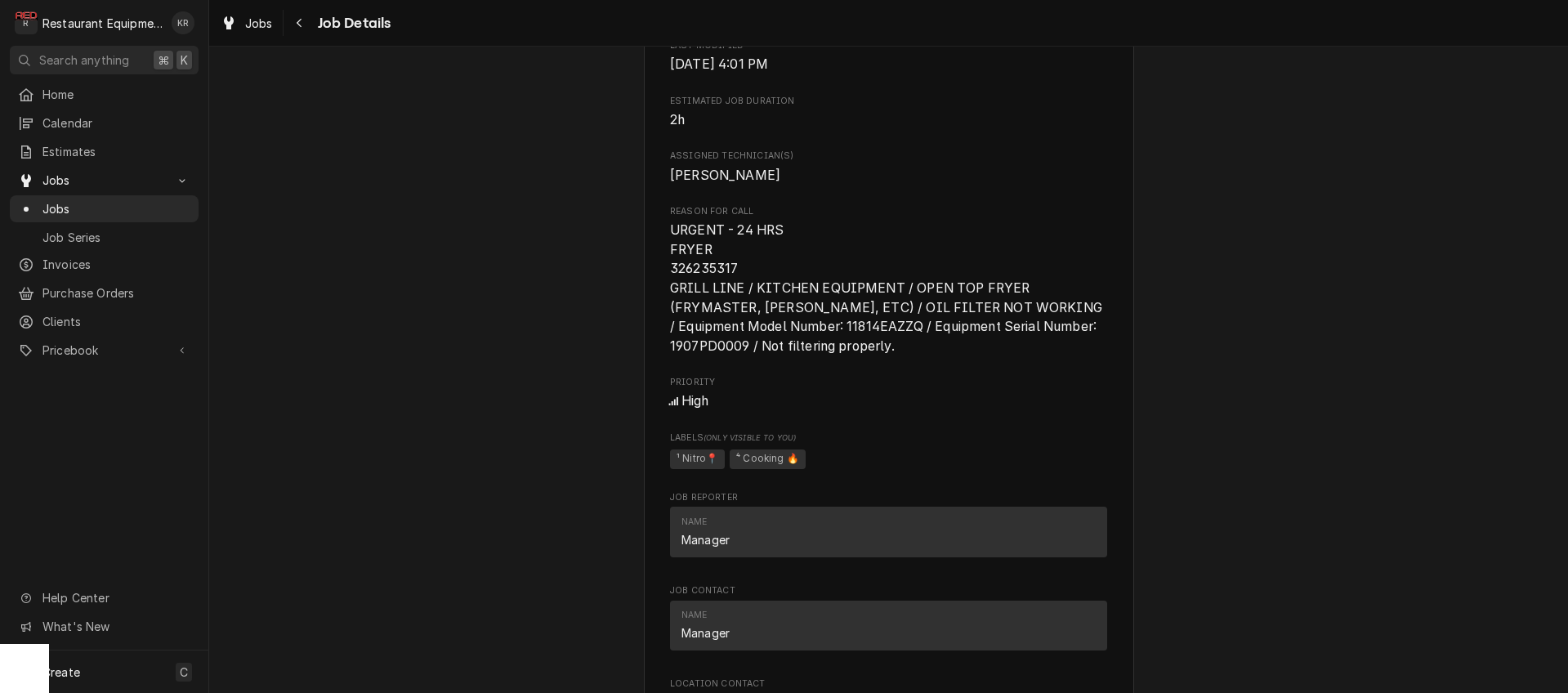
scroll to position [1123, 0]
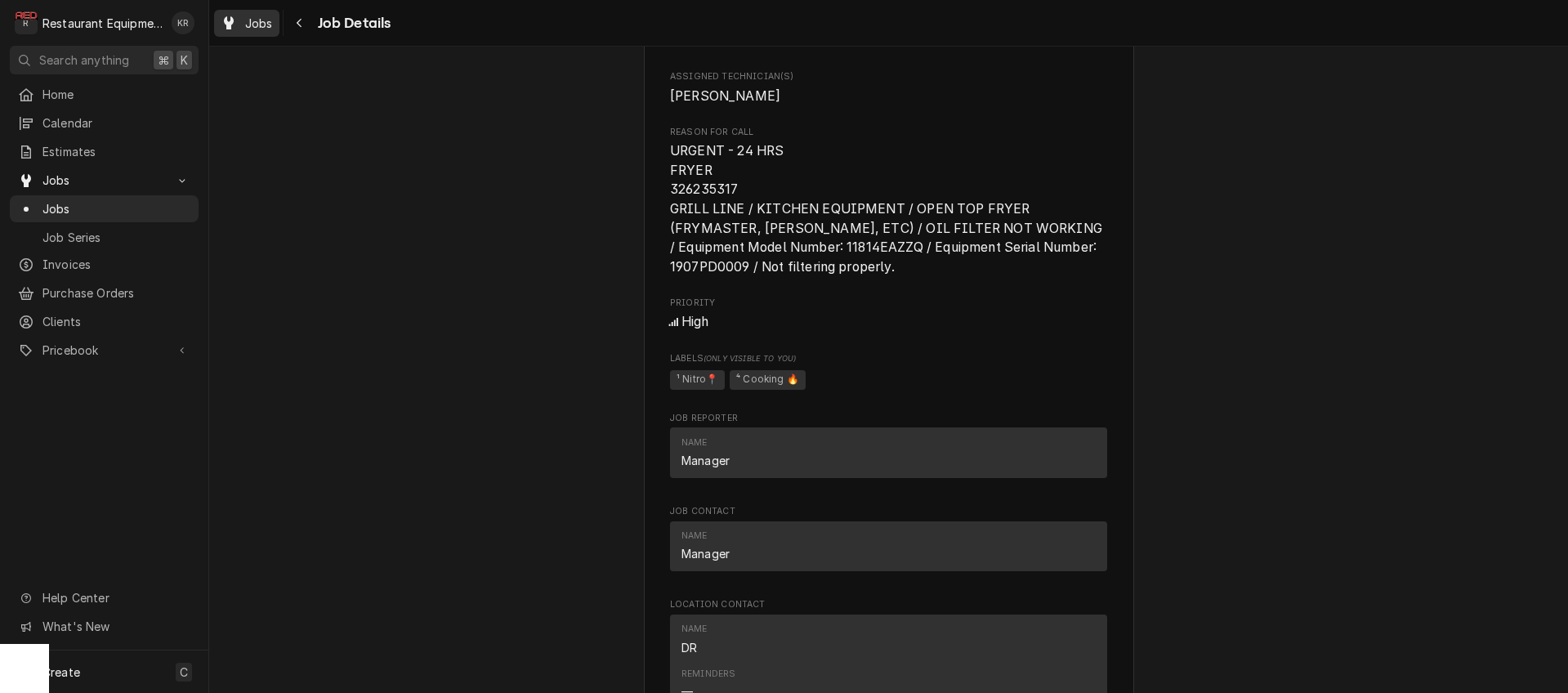
drag, startPoint x: 247, startPoint y: 32, endPoint x: 256, endPoint y: 30, distance: 9.2
click at [255, 31] on div "Jobs" at bounding box center [247, 23] width 59 height 20
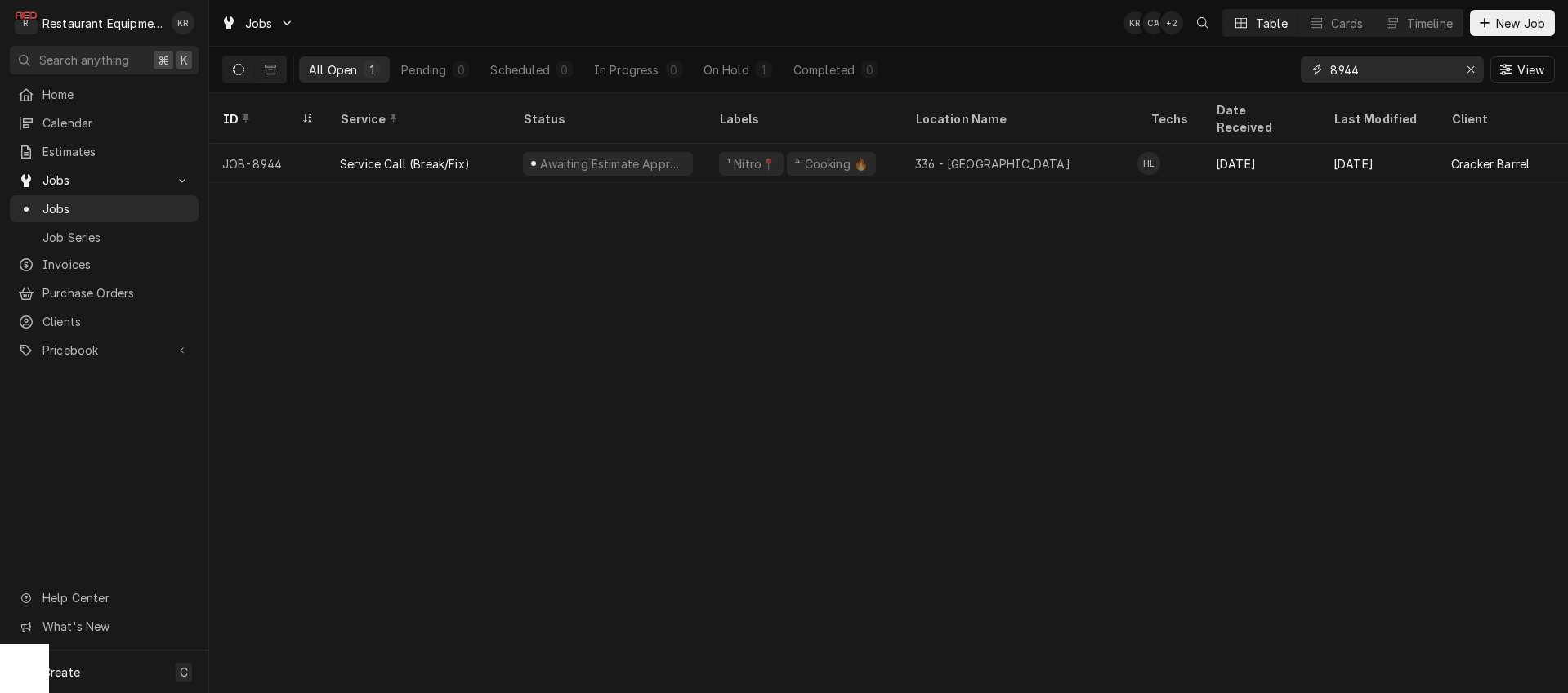
click at [1405, 71] on input "8944" at bounding box center [1392, 69] width 122 height 26
type input "8945"
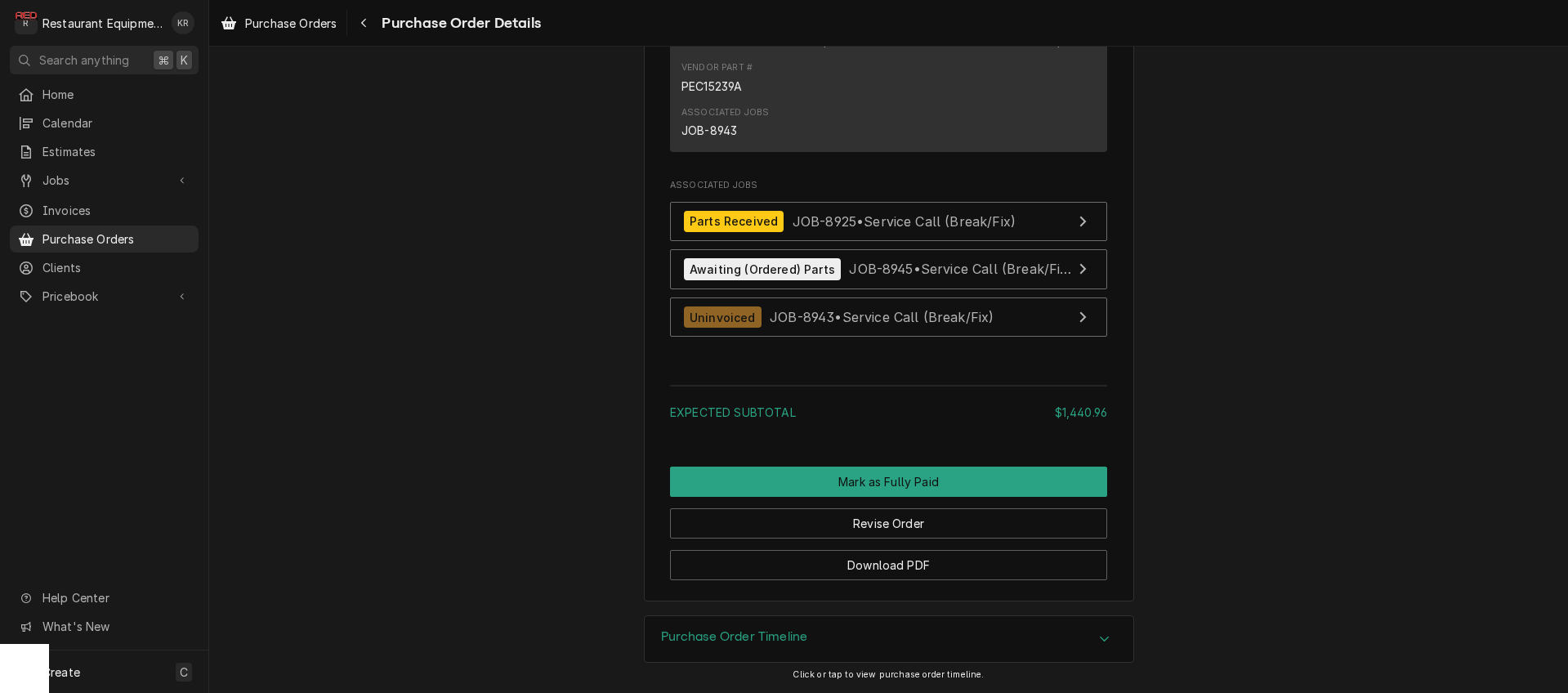
scroll to position [2534, 0]
click at [299, 18] on span "Purchase Orders" at bounding box center [291, 23] width 92 height 17
